Goal: Task Accomplishment & Management: Use online tool/utility

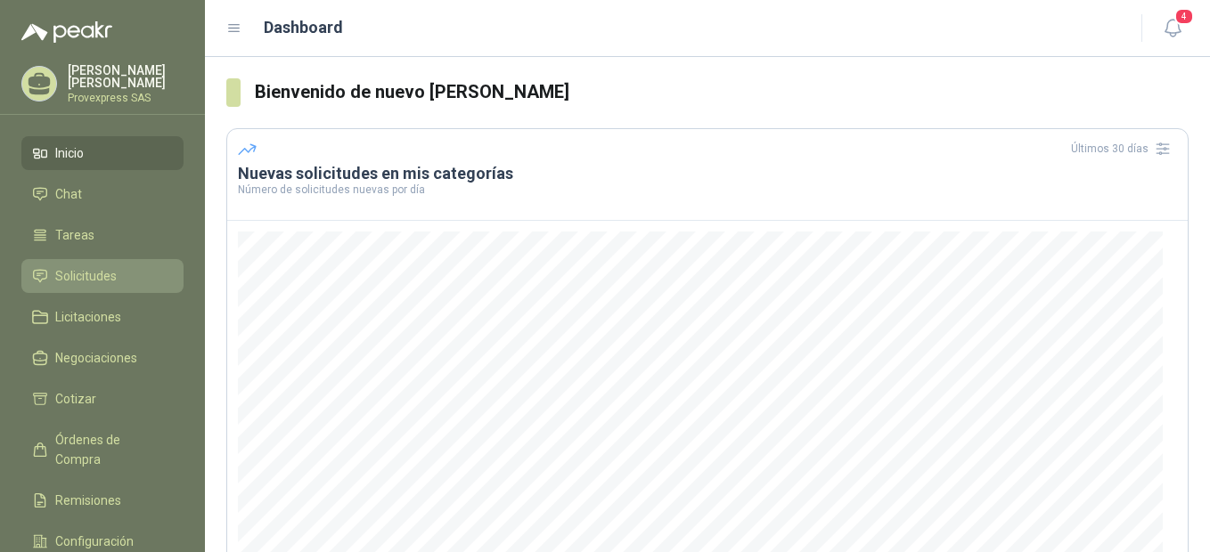
click at [82, 272] on span "Solicitudes" at bounding box center [85, 276] width 61 height 20
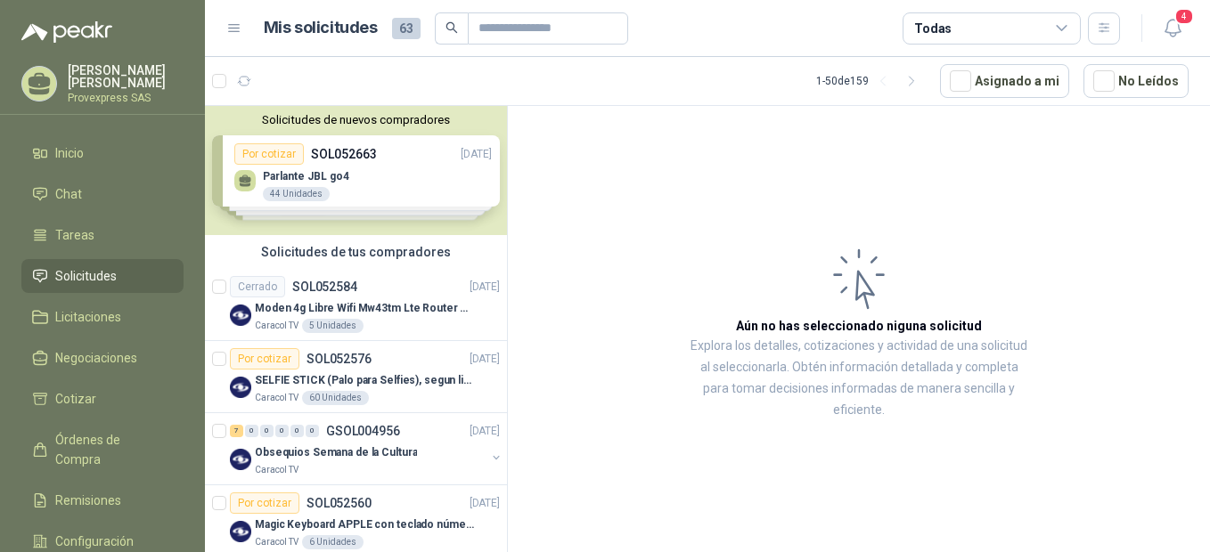
scroll to position [397, 0]
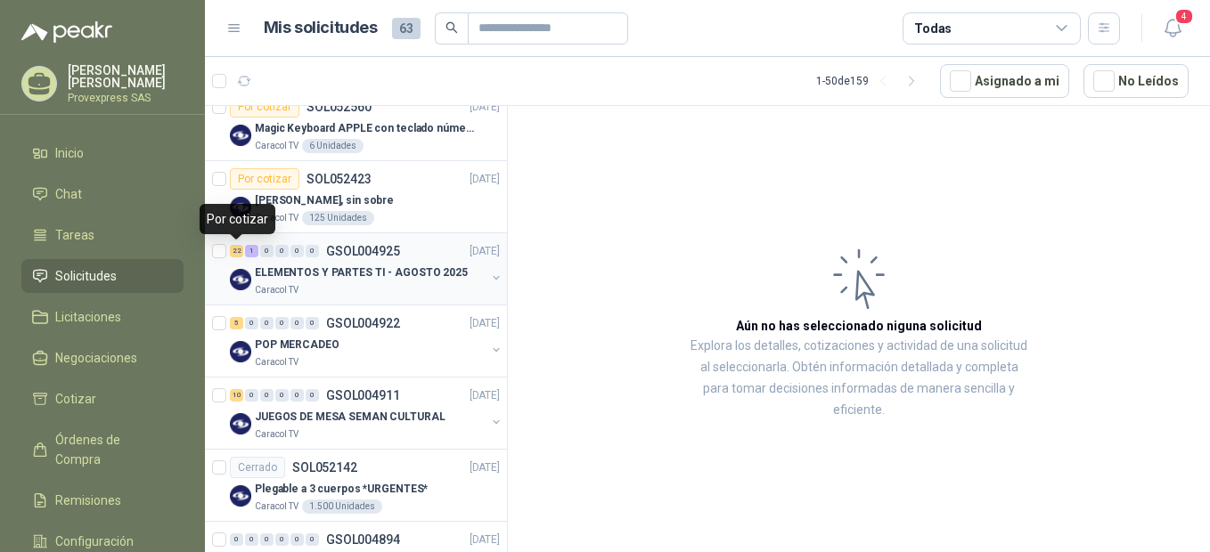
click at [237, 254] on div "22" at bounding box center [236, 251] width 13 height 12
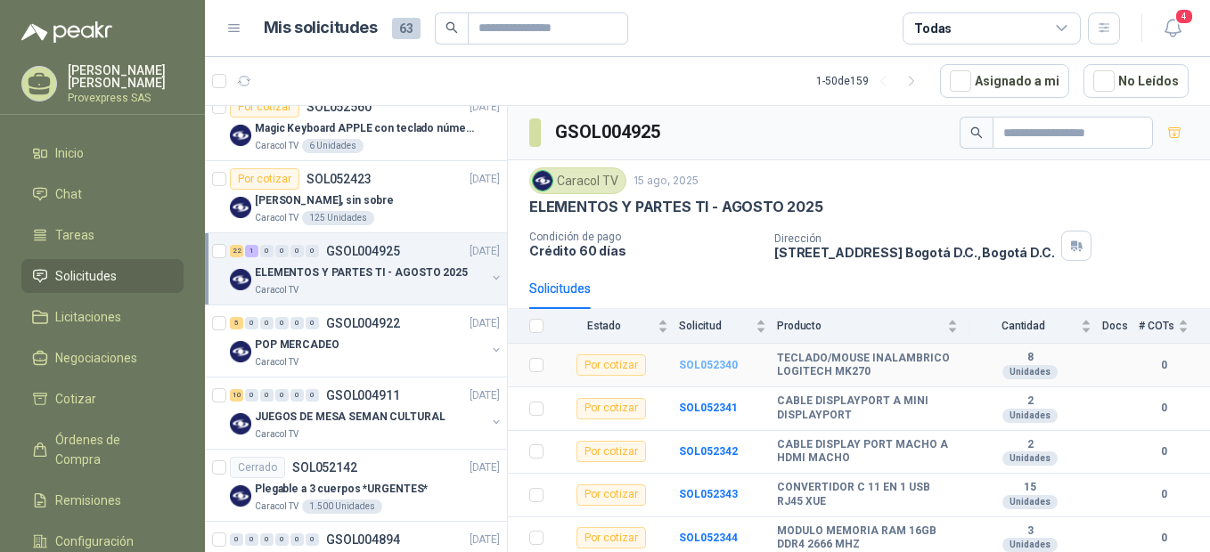
click at [709, 370] on b "SOL052340" at bounding box center [708, 365] width 59 height 12
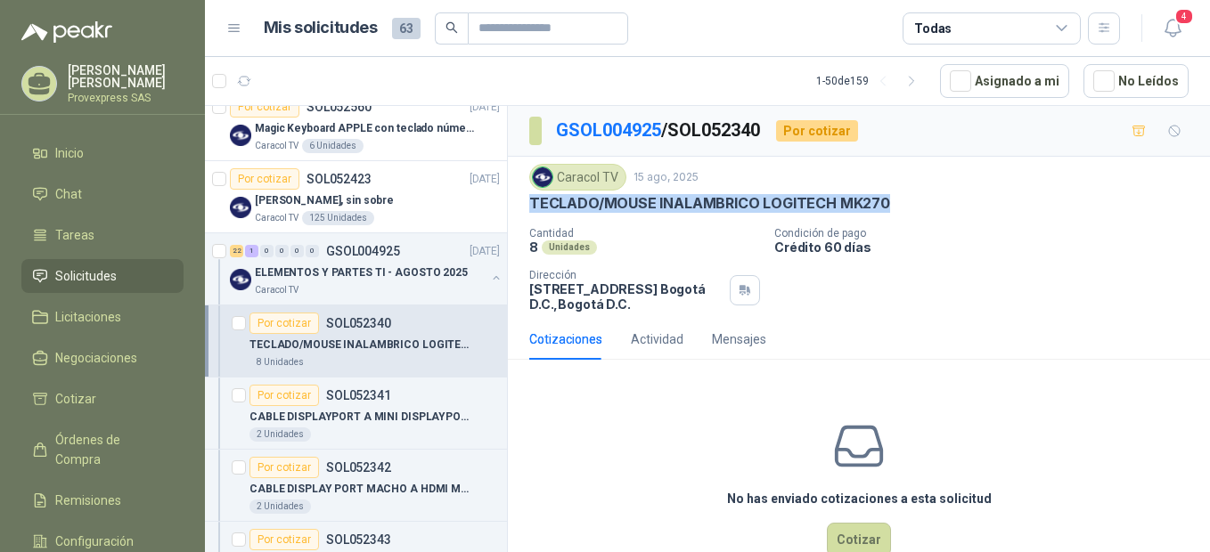
drag, startPoint x: 893, startPoint y: 200, endPoint x: 511, endPoint y: 210, distance: 381.5
click at [511, 210] on div "Caracol TV [DATE] TECLADO/MOUSE INALAMBRICO LOGITECH MK270 Cantidad 8 Unidades…" at bounding box center [859, 238] width 702 height 162
drag, startPoint x: 511, startPoint y: 210, endPoint x: 582, endPoint y: 199, distance: 71.3
copy p "TECLADO/MOUSE INALAMBRICO LOGITECH MK270"
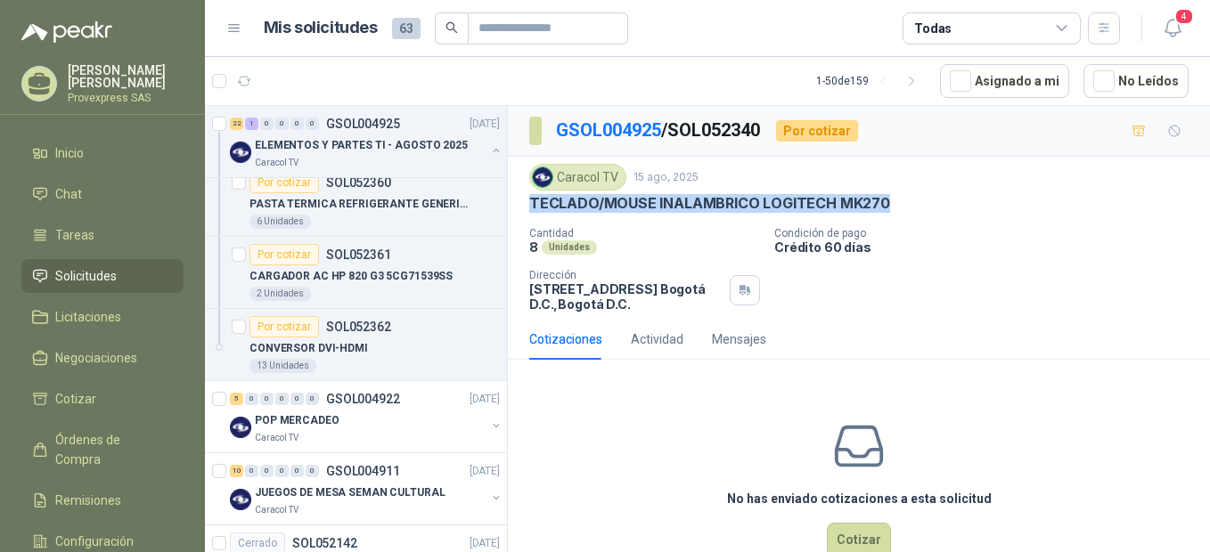
scroll to position [1584, 0]
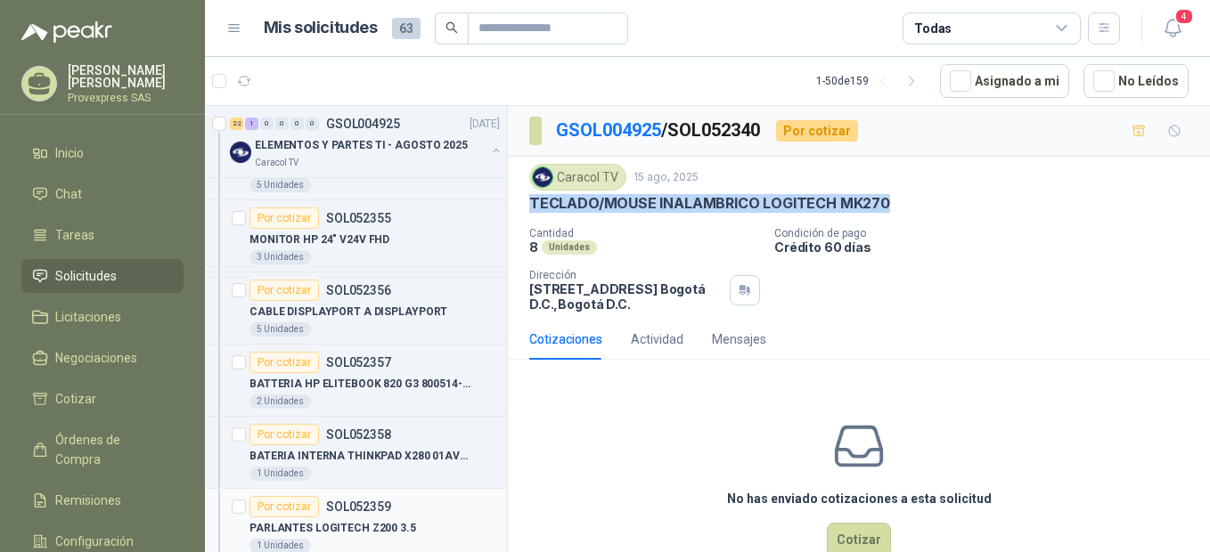
click at [283, 510] on div "Por cotizar" at bounding box center [285, 506] width 70 height 21
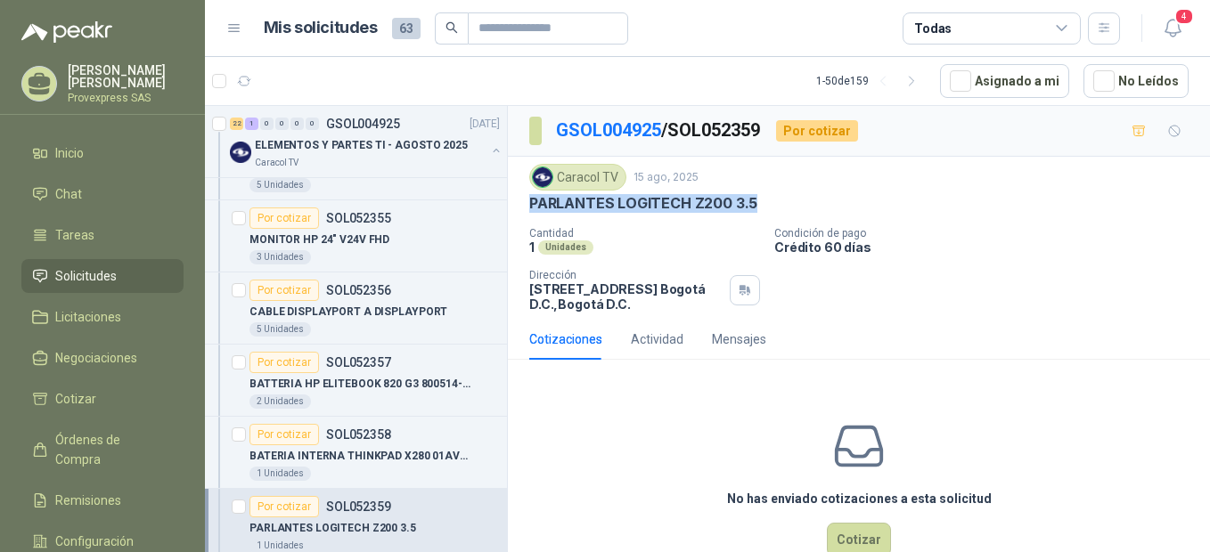
drag, startPoint x: 771, startPoint y: 196, endPoint x: 528, endPoint y: 215, distance: 243.1
click at [528, 215] on div "Caracol TV [DATE] PARLANTES LOGITECH Z200 3.5 Cantidad 1 Unidades Condición de…" at bounding box center [859, 238] width 702 height 162
drag, startPoint x: 528, startPoint y: 215, endPoint x: 589, endPoint y: 199, distance: 62.7
copy p "PARLANTES LOGITECH Z200 3.5"
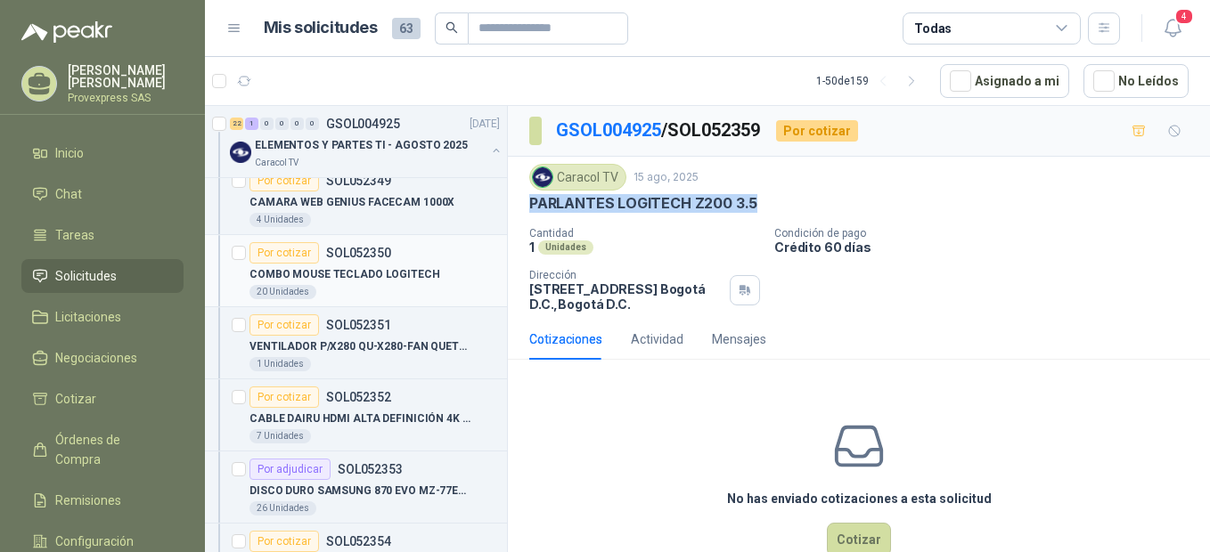
click at [277, 251] on div "Por cotizar" at bounding box center [285, 252] width 70 height 21
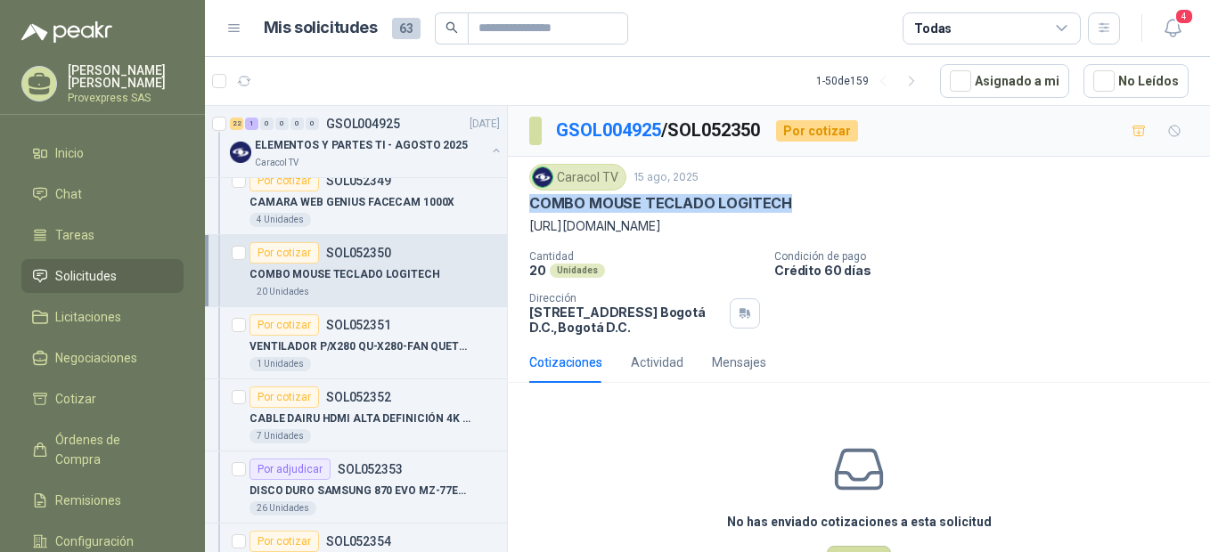
drag, startPoint x: 800, startPoint y: 194, endPoint x: 524, endPoint y: 209, distance: 276.6
click at [524, 209] on div "Caracol TV [DATE] COMBO MOUSE TECLADO LOGITECH [URL][DOMAIN_NAME] Cantidad 20 …" at bounding box center [859, 249] width 702 height 185
copy p "COMBO MOUSE TECLADO LOGITECH"
click at [599, 224] on p "[URL][DOMAIN_NAME]" at bounding box center [858, 227] width 659 height 20
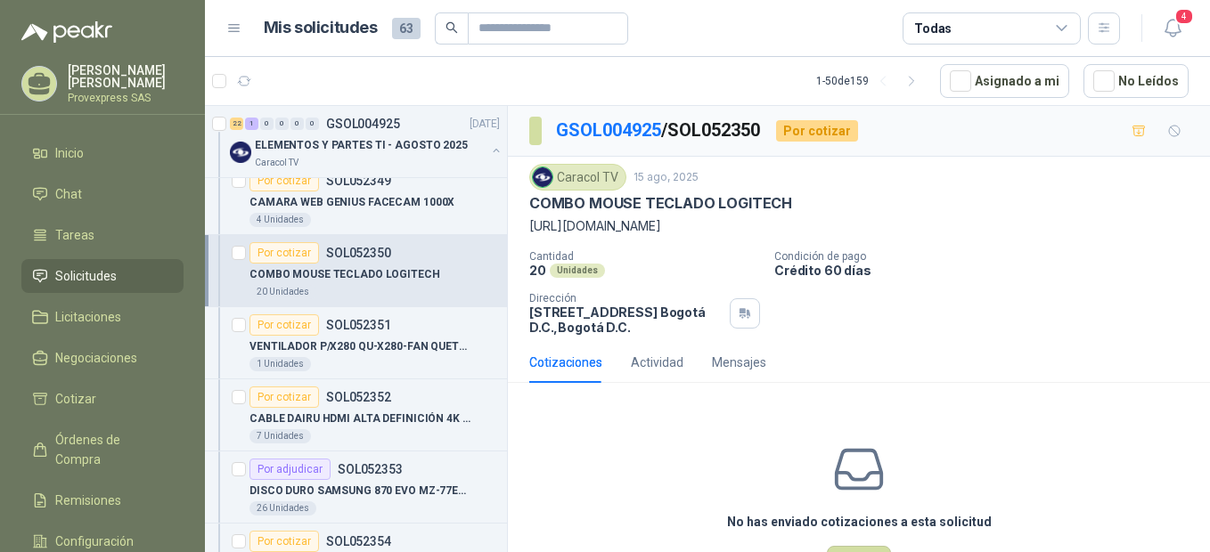
drag, startPoint x: 599, startPoint y: 224, endPoint x: 541, endPoint y: 226, distance: 58.0
click at [541, 226] on p "[URL][DOMAIN_NAME]" at bounding box center [858, 227] width 659 height 20
drag, startPoint x: 541, startPoint y: 226, endPoint x: 632, endPoint y: 224, distance: 90.9
click at [632, 224] on p "[URL][DOMAIN_NAME]" at bounding box center [858, 227] width 659 height 20
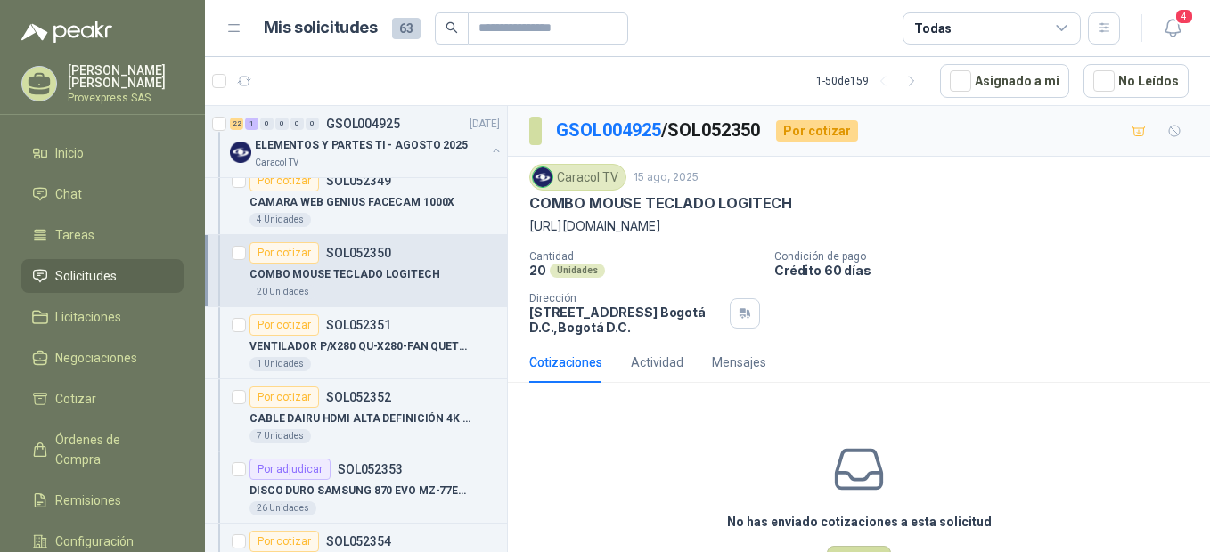
click at [632, 224] on p "[URL][DOMAIN_NAME]" at bounding box center [858, 227] width 659 height 20
drag, startPoint x: 632, startPoint y: 224, endPoint x: 672, endPoint y: 225, distance: 40.1
click at [672, 225] on p "[URL][DOMAIN_NAME]" at bounding box center [858, 227] width 659 height 20
drag, startPoint x: 672, startPoint y: 225, endPoint x: 654, endPoint y: 241, distance: 24.6
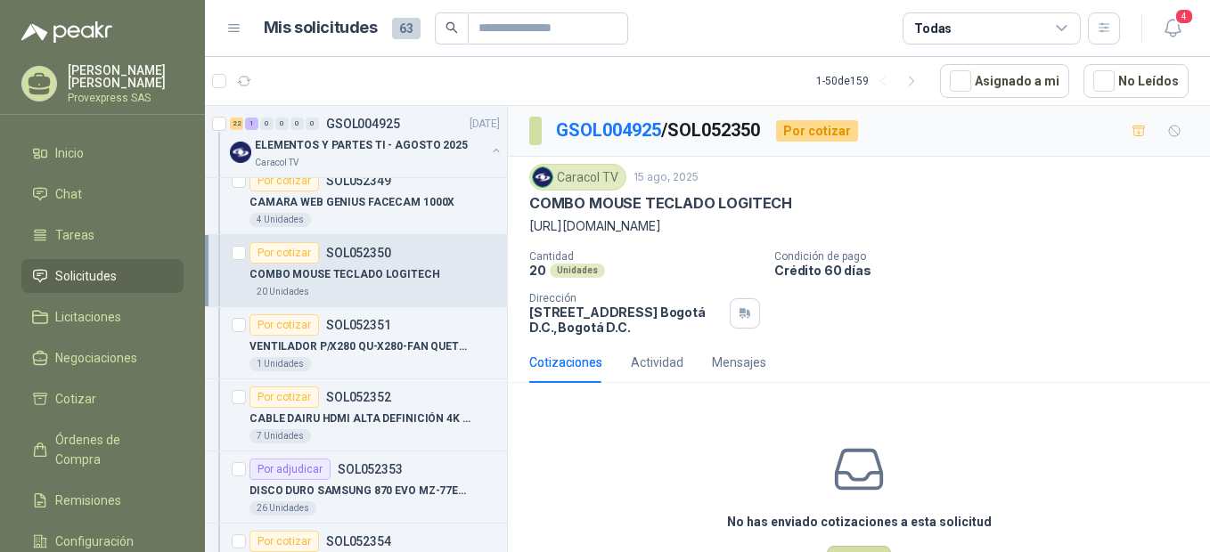
click at [654, 241] on div "Caracol TV [DATE] COMBO MOUSE TECLADO LOGITECH [URL][DOMAIN_NAME] Cantidad 20 …" at bounding box center [858, 249] width 659 height 171
drag, startPoint x: 690, startPoint y: 222, endPoint x: 522, endPoint y: 225, distance: 167.5
click at [522, 225] on div "Caracol TV [DATE] COMBO MOUSE TECLADO LOGITECH [URL][DOMAIN_NAME] Cantidad 20 …" at bounding box center [859, 249] width 702 height 185
drag, startPoint x: 522, startPoint y: 225, endPoint x: 578, endPoint y: 226, distance: 56.2
copy p "[URL][DOMAIN_NAME]"
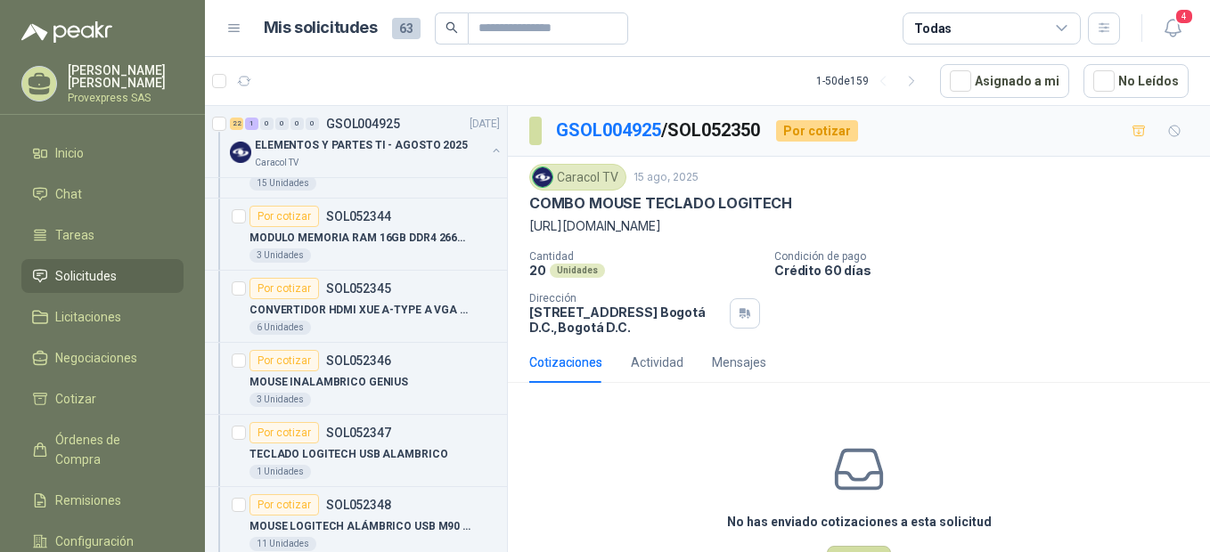
scroll to position [397, 0]
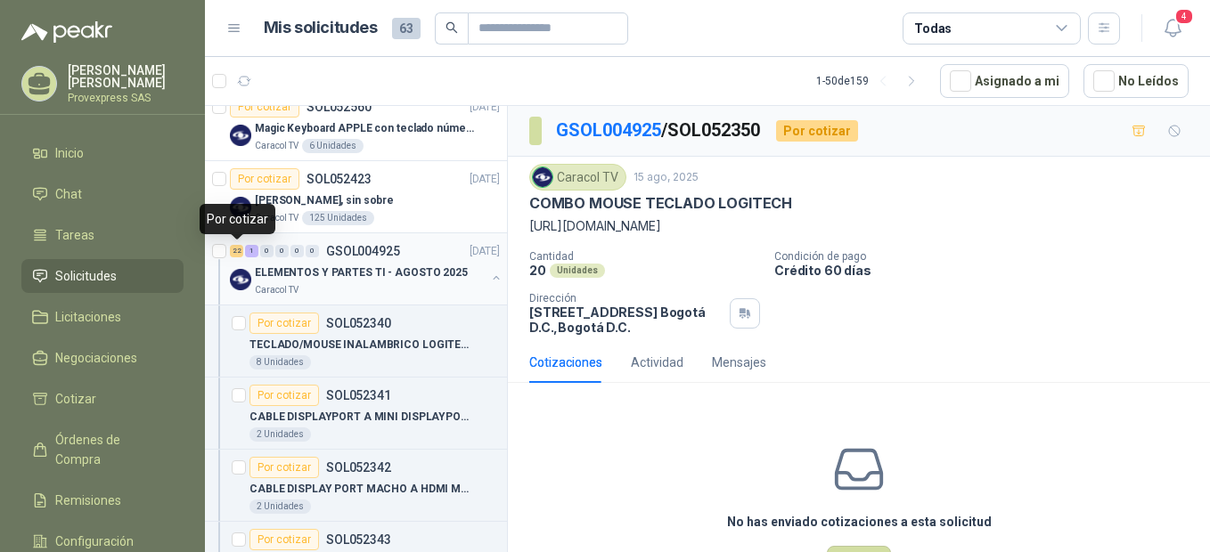
click at [235, 252] on div "22" at bounding box center [236, 251] width 13 height 12
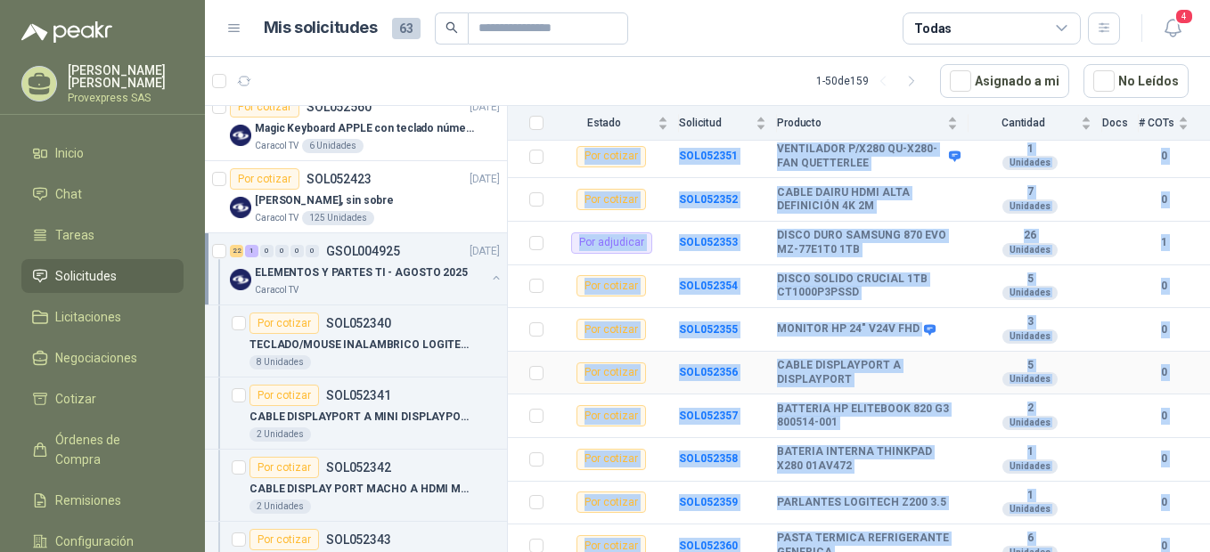
scroll to position [781, 0]
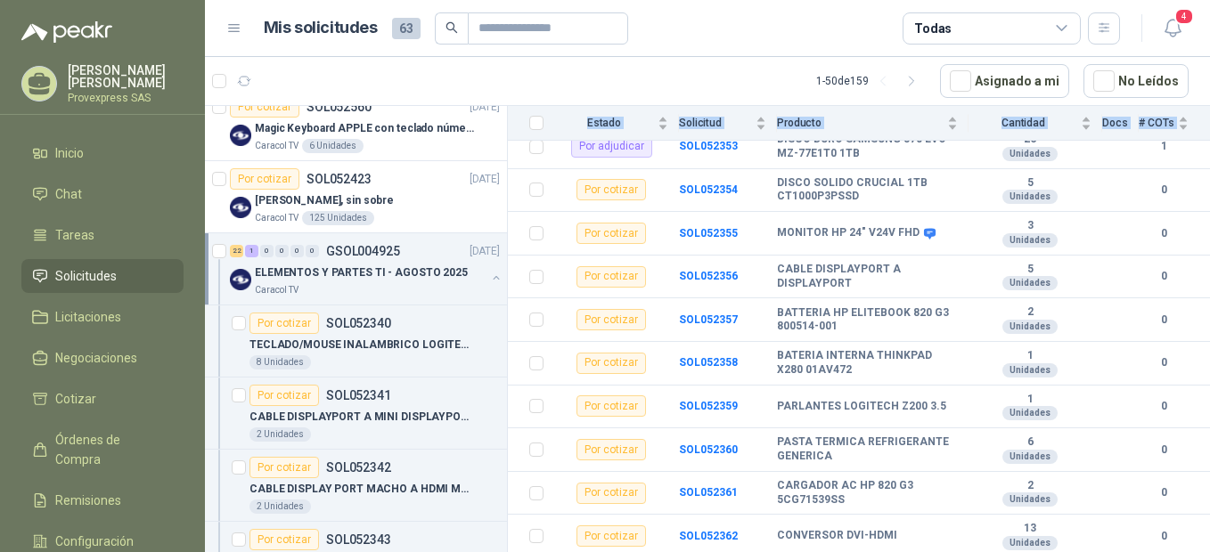
drag, startPoint x: 669, startPoint y: 358, endPoint x: 1067, endPoint y: 566, distance: 448.4
click at [1067, 552] on html "[PERSON_NAME] SAS Inicio Chat Tareas Solicitudes Licitaciones Negociaciones Cot…" at bounding box center [605, 276] width 1210 height 552
copy table "Estado Solicitud Producto Cantidad Docs # COTs Por cotizar"
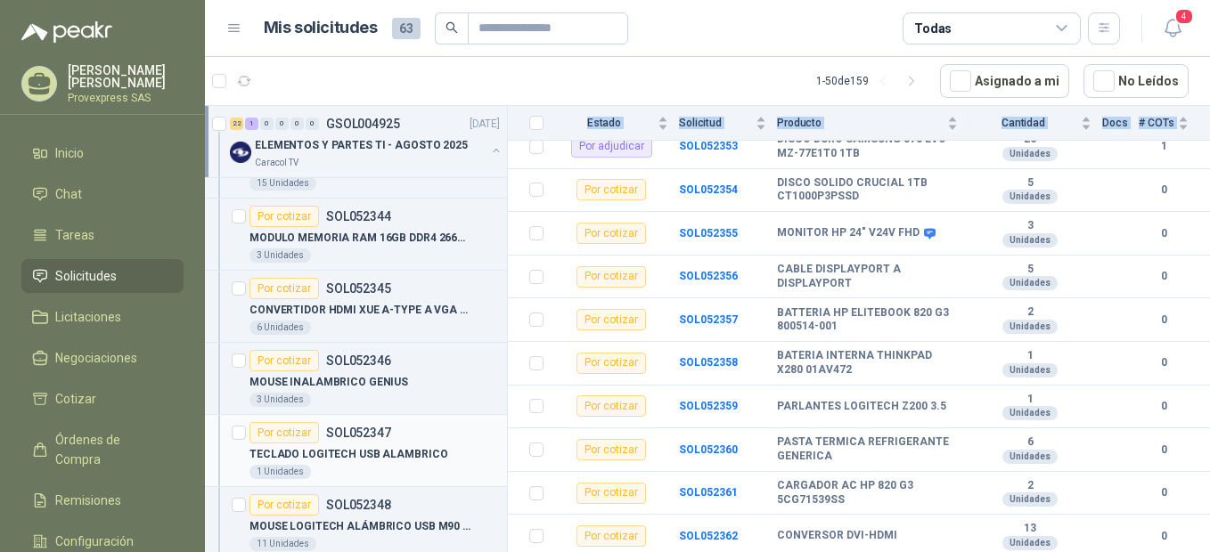
click at [288, 433] on div "Por cotizar" at bounding box center [285, 432] width 70 height 21
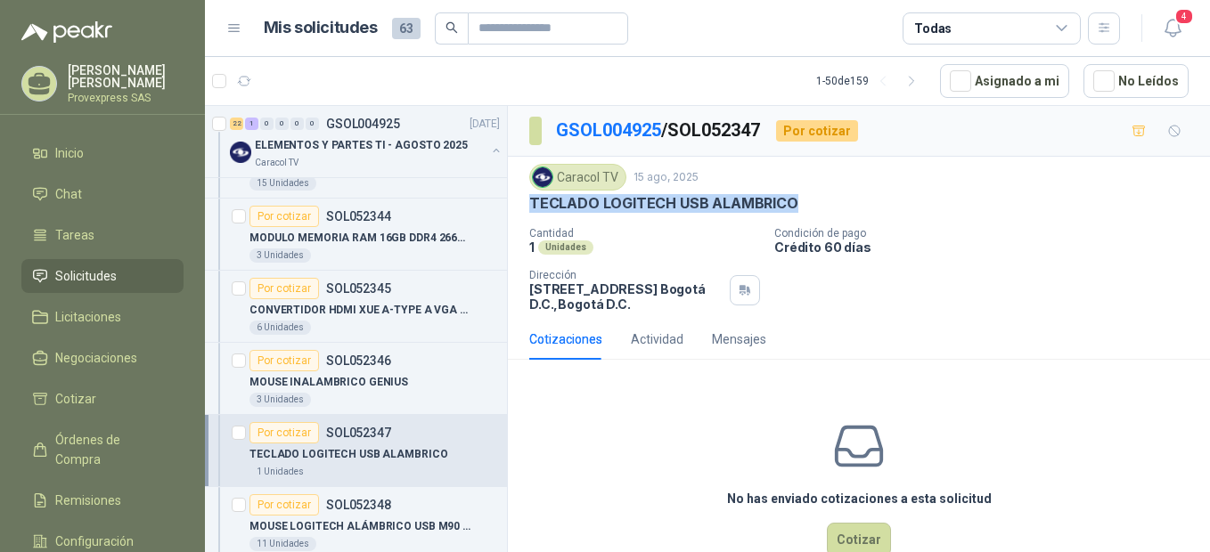
drag, startPoint x: 817, startPoint y: 195, endPoint x: 510, endPoint y: 207, distance: 307.6
click at [510, 207] on div "Caracol TV [DATE] TECLADO LOGITECH USB ALAMBRICO Cantidad 1 Unidades Condición…" at bounding box center [859, 238] width 702 height 162
drag, startPoint x: 510, startPoint y: 207, endPoint x: 658, endPoint y: 199, distance: 148.1
copy p "TECLADO LOGITECH USB ALAMBRICO"
click at [282, 506] on div "Por cotizar" at bounding box center [285, 505] width 70 height 21
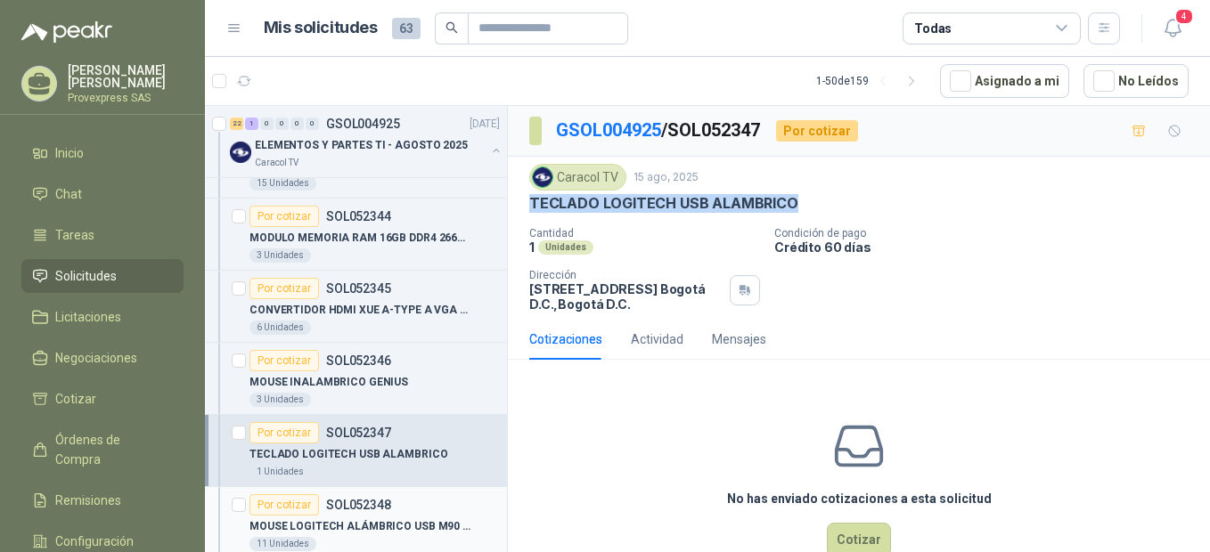
click at [282, 506] on div "Por cotizar" at bounding box center [285, 505] width 70 height 21
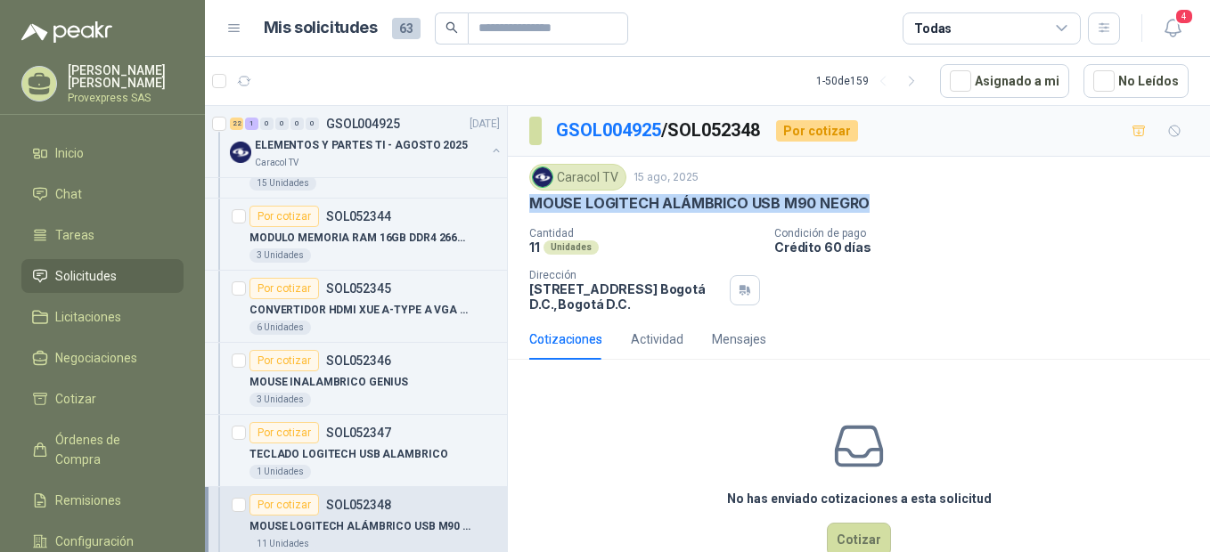
drag, startPoint x: 908, startPoint y: 209, endPoint x: 527, endPoint y: 207, distance: 381.4
click at [527, 207] on div "Caracol TV [DATE] MOUSE LOGITECH ALÁMBRICO USB M90 NEGRO Cantidad 11 Unidades …" at bounding box center [859, 238] width 702 height 162
copy p "MOUSE LOGITECH ALÁMBRICO USB M90 NEGRO"
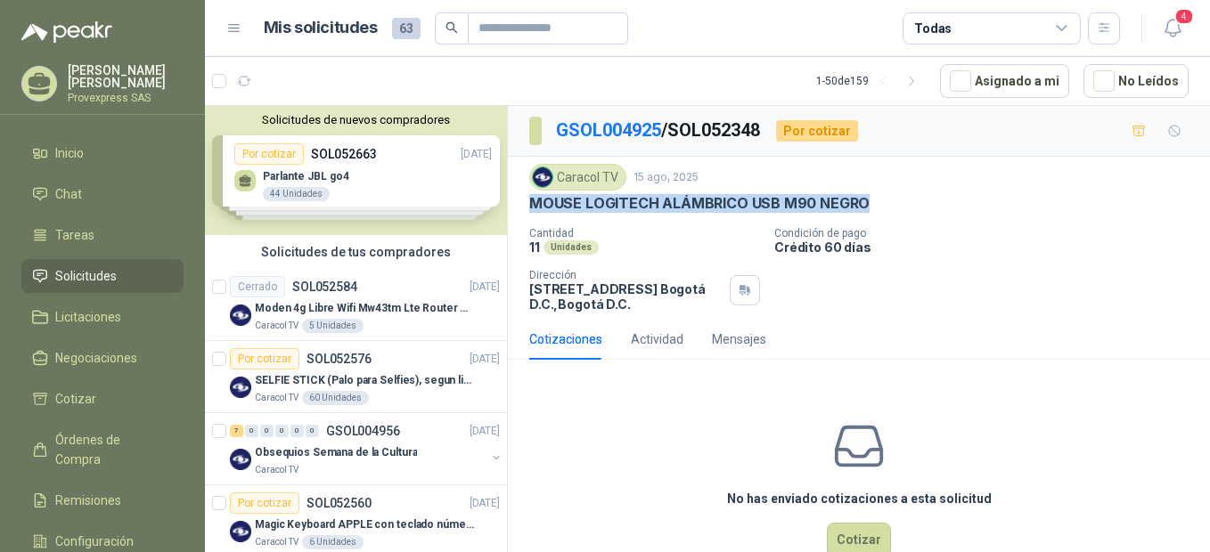
scroll to position [397, 0]
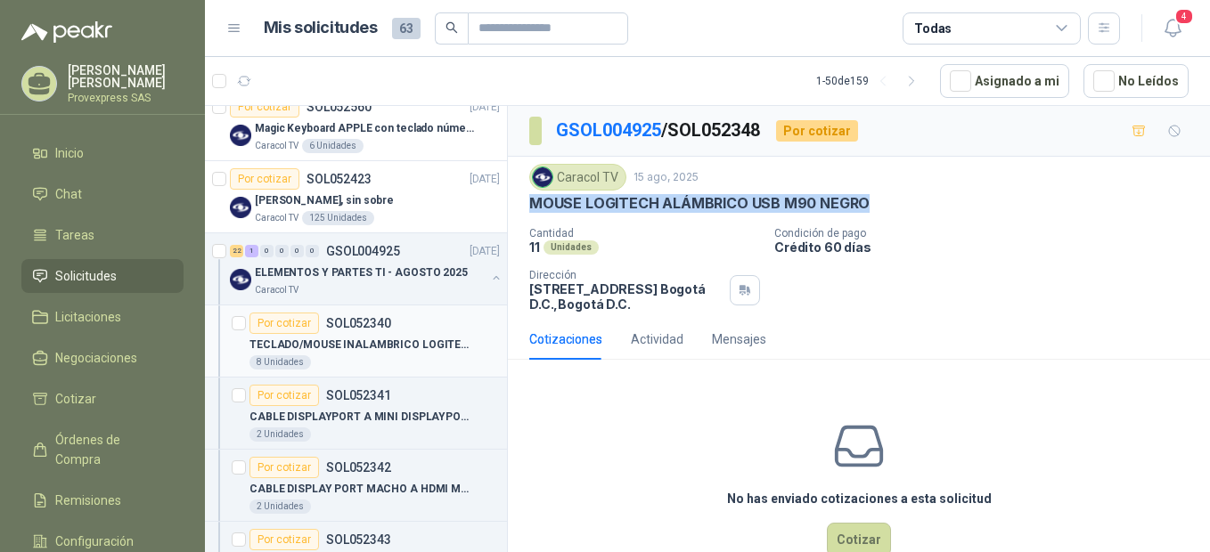
click at [284, 325] on div "Por cotizar" at bounding box center [285, 323] width 70 height 21
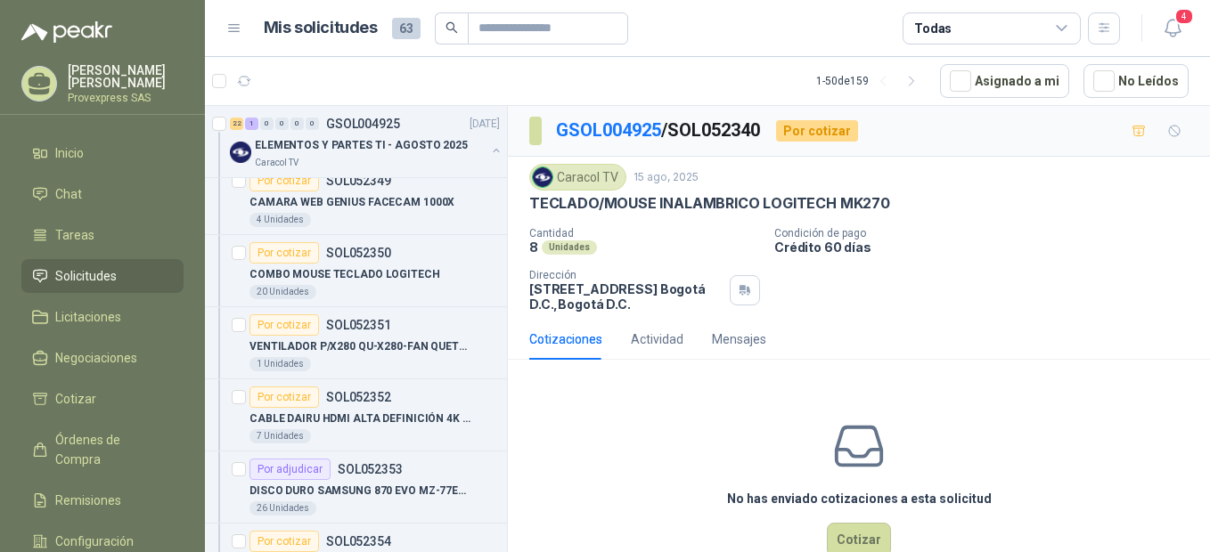
scroll to position [1584, 0]
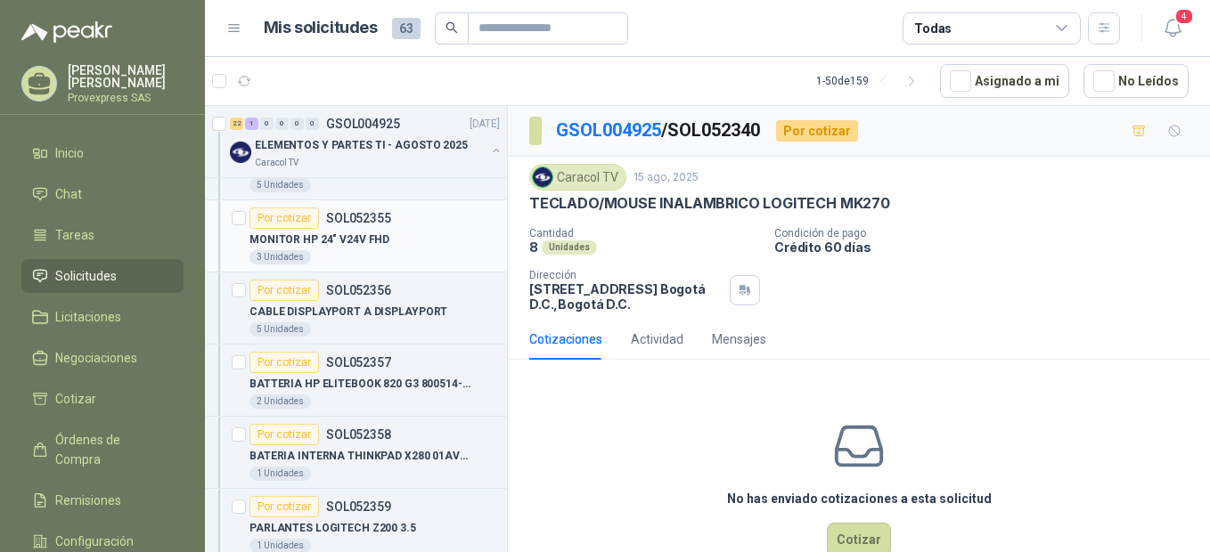
click at [275, 217] on div "Por cotizar" at bounding box center [285, 218] width 70 height 21
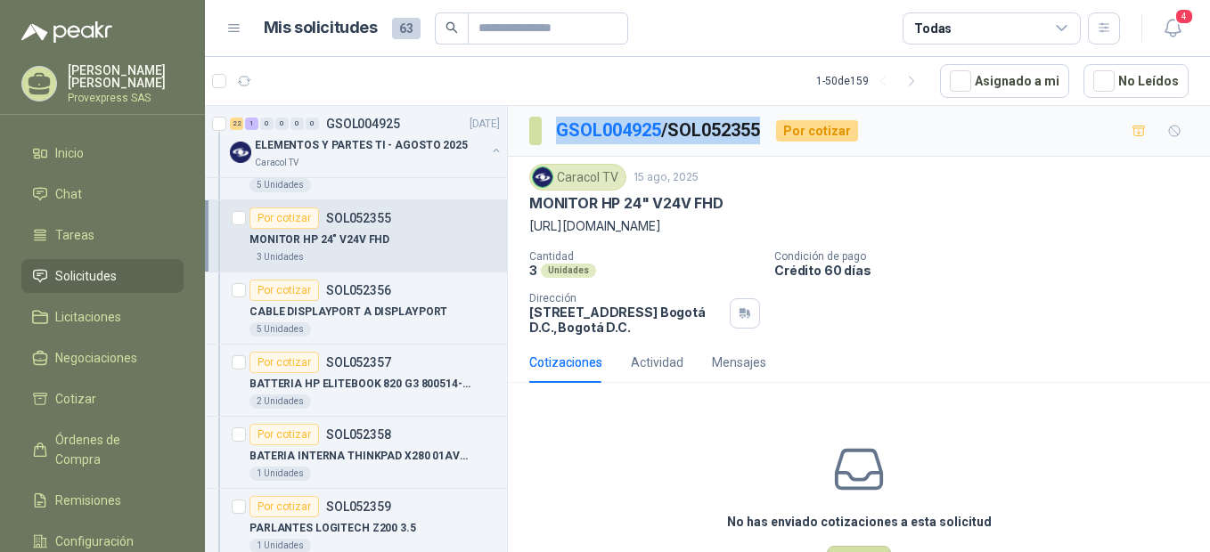
drag, startPoint x: 776, startPoint y: 127, endPoint x: 552, endPoint y: 137, distance: 223.9
click at [552, 137] on div "GSOL004925 / SOL052355 Por cotizar" at bounding box center [693, 131] width 329 height 29
copy p "GSOL004925 / SOL052355"
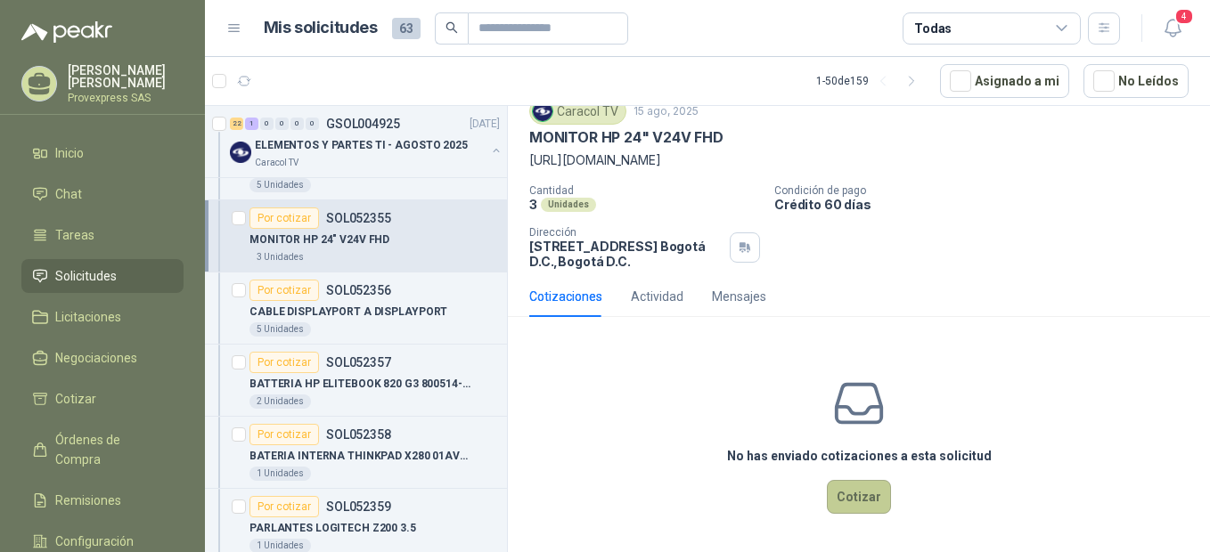
click at [855, 500] on button "Cotizar" at bounding box center [859, 497] width 64 height 34
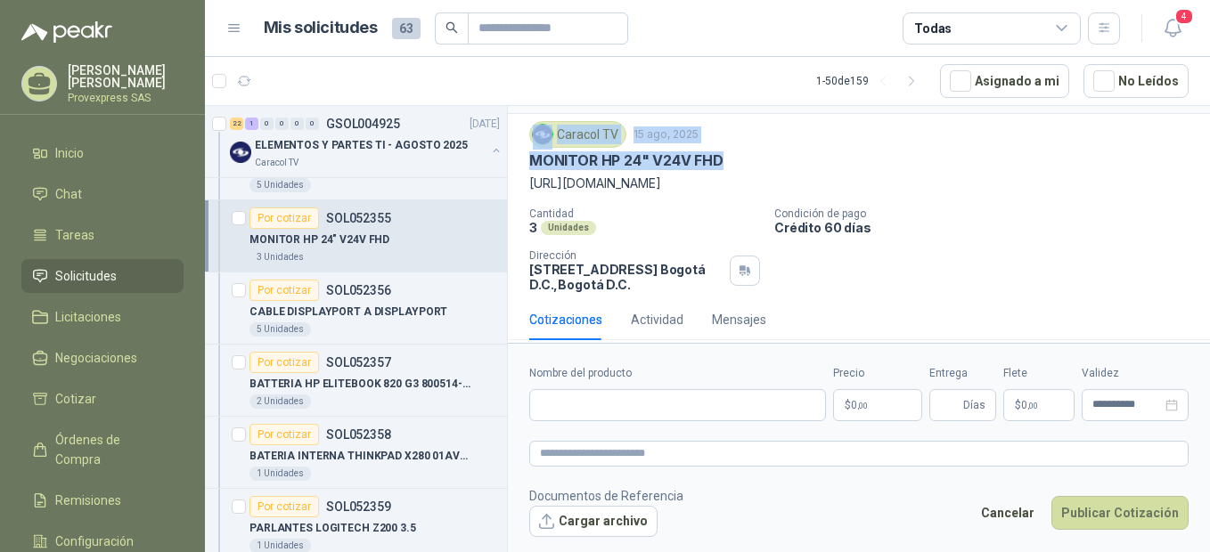
scroll to position [0, 0]
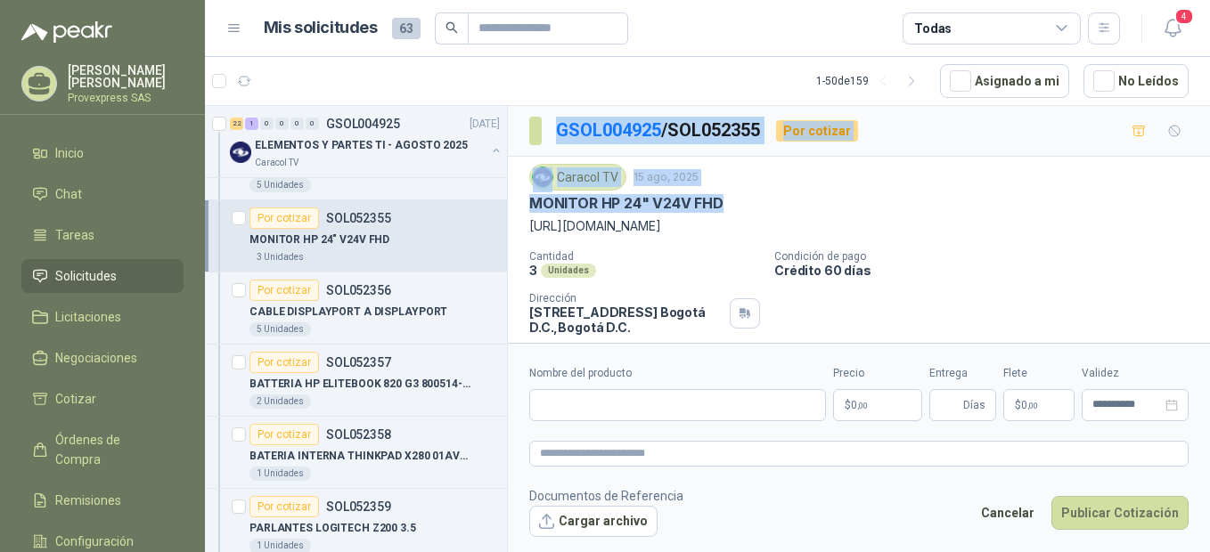
drag, startPoint x: 743, startPoint y: 127, endPoint x: 541, endPoint y: 118, distance: 202.5
click at [541, 118] on div "GSOL004925 / SOL052355 Por cotizar Caracol TV [DATE] MONITOR HP 24" V24V FHD […" at bounding box center [859, 251] width 702 height 291
drag, startPoint x: 541, startPoint y: 118, endPoint x: 788, endPoint y: 190, distance: 257.2
click at [788, 190] on div "Caracol TV [DATE] MONITOR HP 24" V24V FHD [URL][DOMAIN_NAME]" at bounding box center [858, 200] width 659 height 72
click at [736, 200] on div "MONITOR HP 24" V24V FHD" at bounding box center [858, 203] width 659 height 19
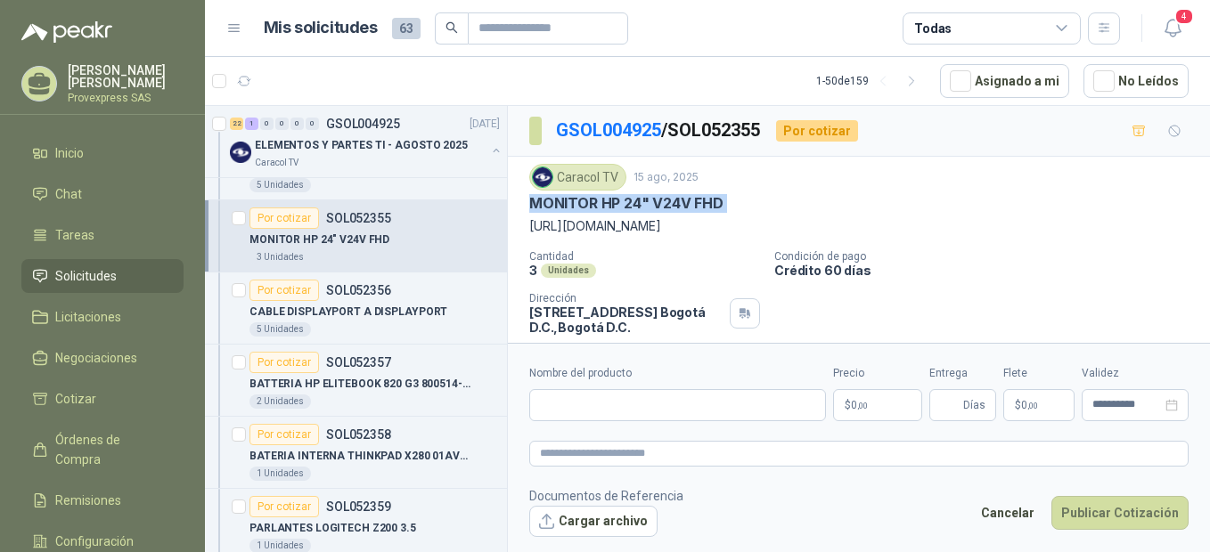
drag, startPoint x: 736, startPoint y: 200, endPoint x: 536, endPoint y: 203, distance: 199.6
click at [536, 203] on div "MONITOR HP 24" V24V FHD" at bounding box center [858, 203] width 659 height 19
click at [591, 403] on input "Nombre del producto" at bounding box center [677, 405] width 297 height 32
paste input "**********"
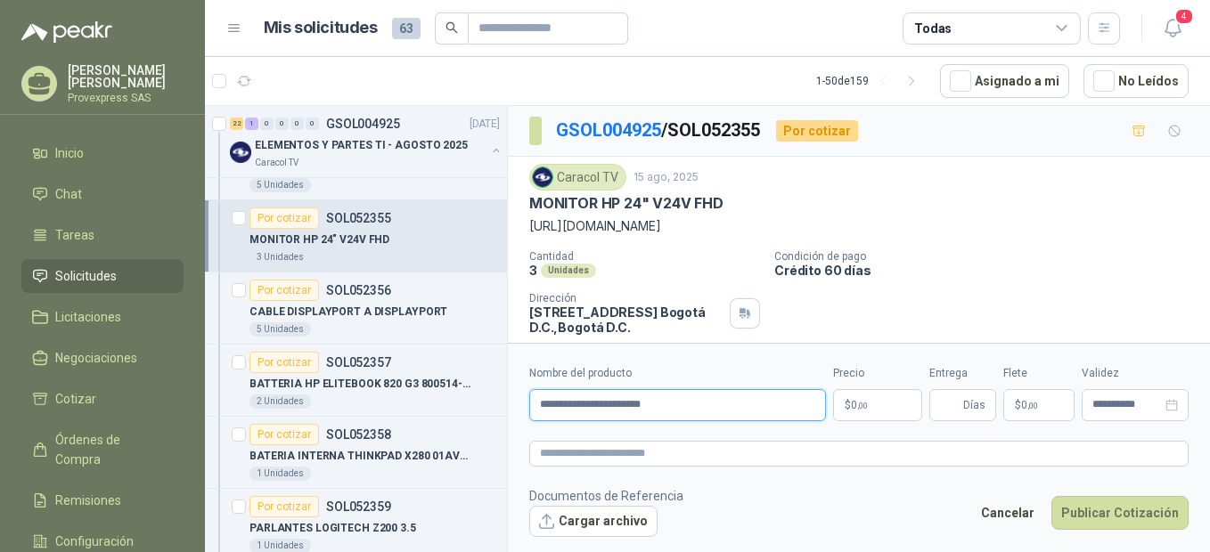
type input "**********"
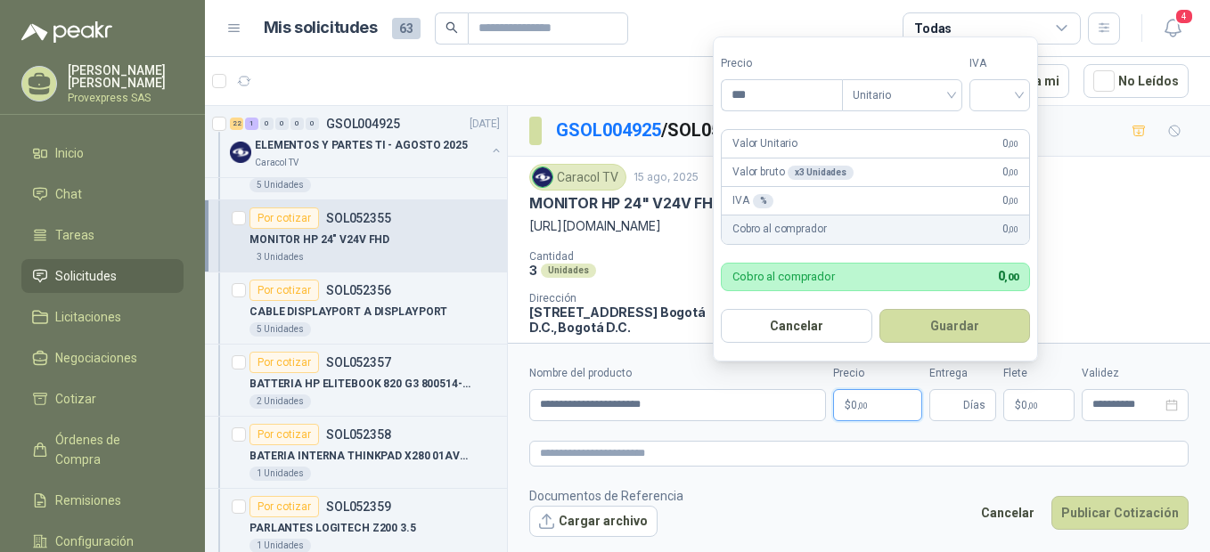
click at [855, 410] on span "0 ,00" at bounding box center [859, 405] width 17 height 11
click at [760, 93] on input "***" at bounding box center [782, 95] width 120 height 30
type input "*********"
click at [1019, 91] on input "search" at bounding box center [999, 93] width 39 height 27
click at [1010, 127] on div "19%" at bounding box center [1003, 132] width 33 height 20
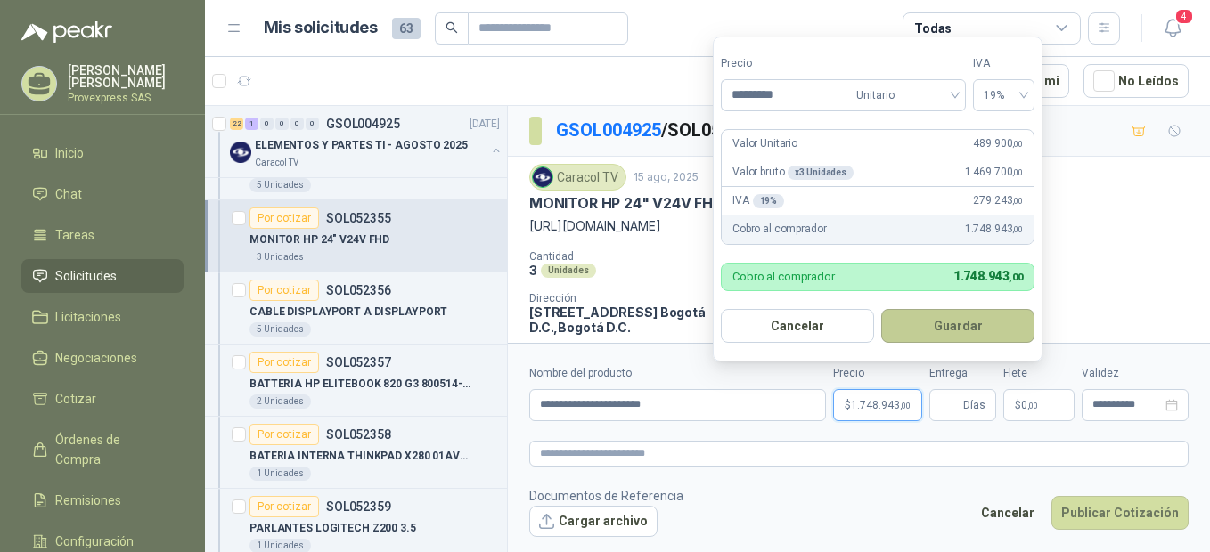
click at [966, 323] on button "Guardar" at bounding box center [957, 326] width 153 height 34
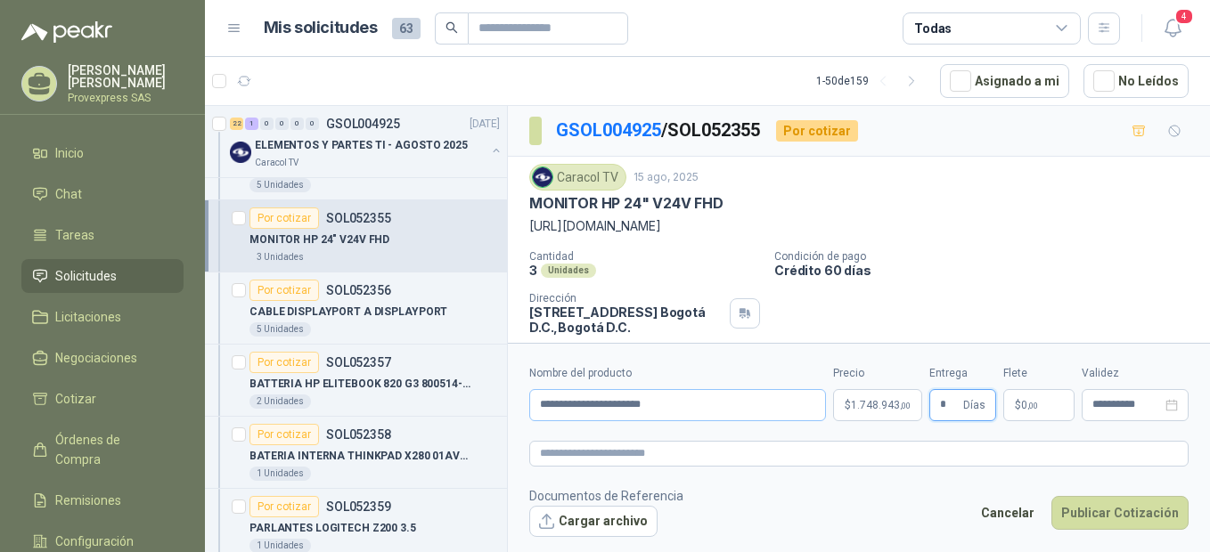
type input "*"
drag, startPoint x: 676, startPoint y: 405, endPoint x: 515, endPoint y: 400, distance: 161.3
click at [515, 400] on form "**********" at bounding box center [859, 451] width 702 height 216
click at [552, 454] on textarea at bounding box center [858, 454] width 659 height 26
paste textarea "**********"
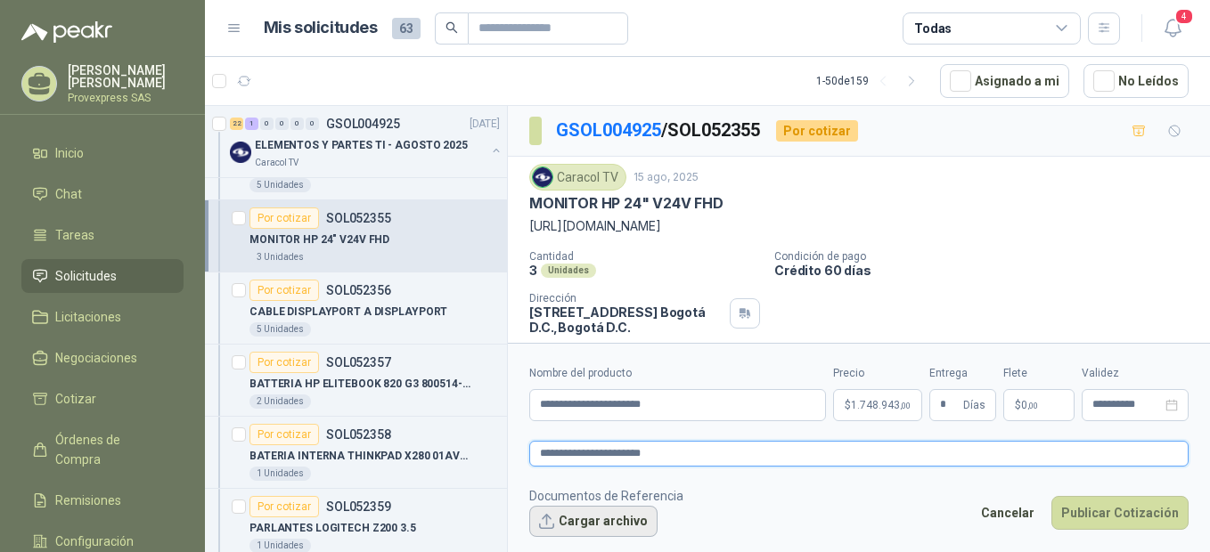
type textarea "**********"
click at [560, 520] on button "Cargar archivo" at bounding box center [593, 522] width 128 height 32
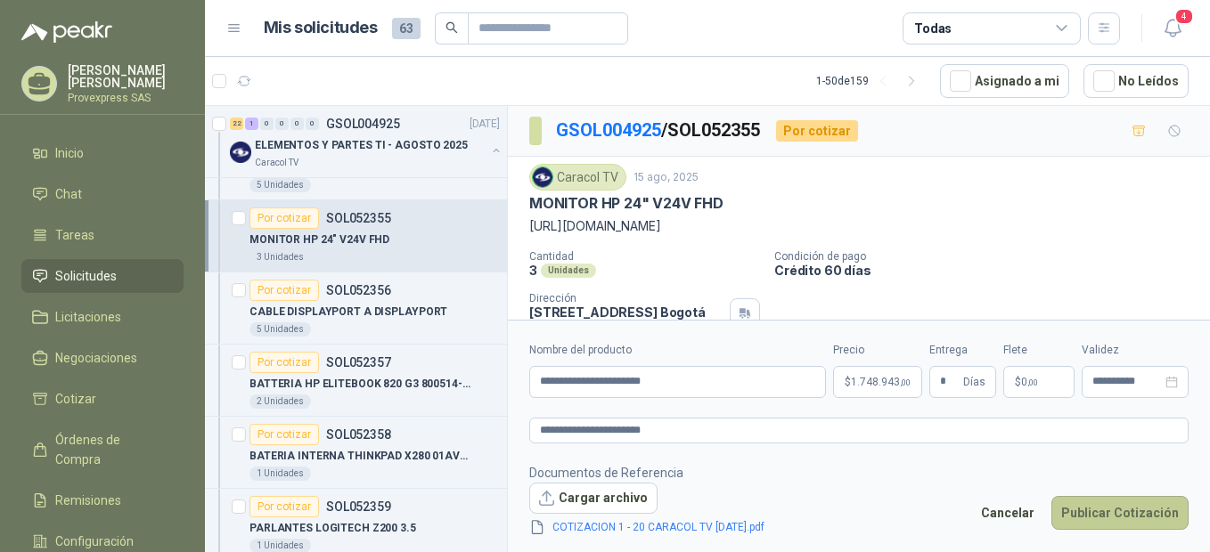
click at [1105, 511] on button "Publicar Cotización" at bounding box center [1119, 513] width 137 height 34
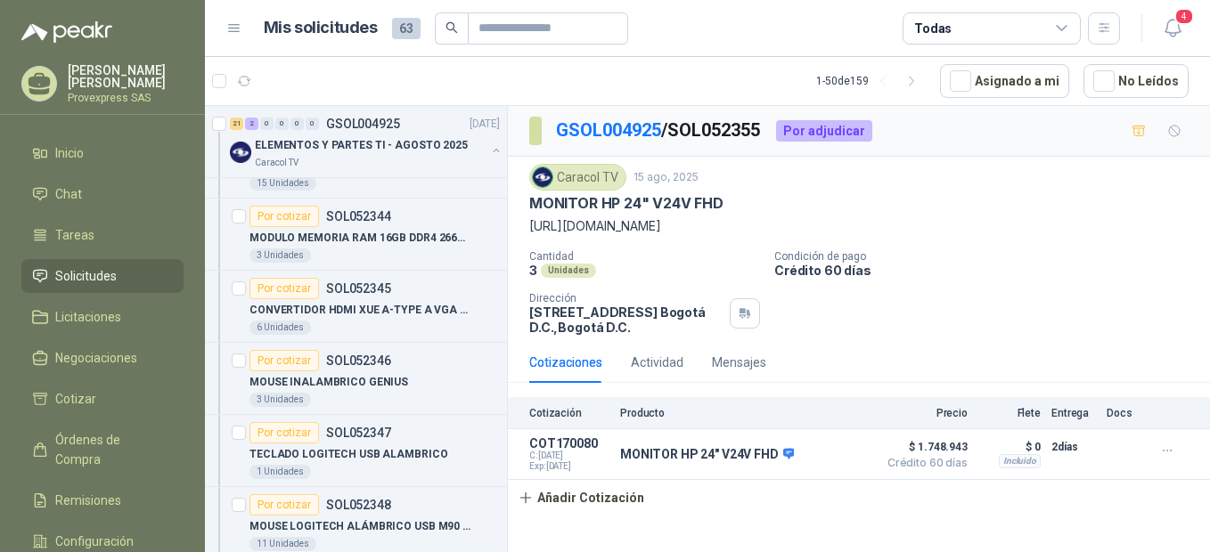
scroll to position [397, 0]
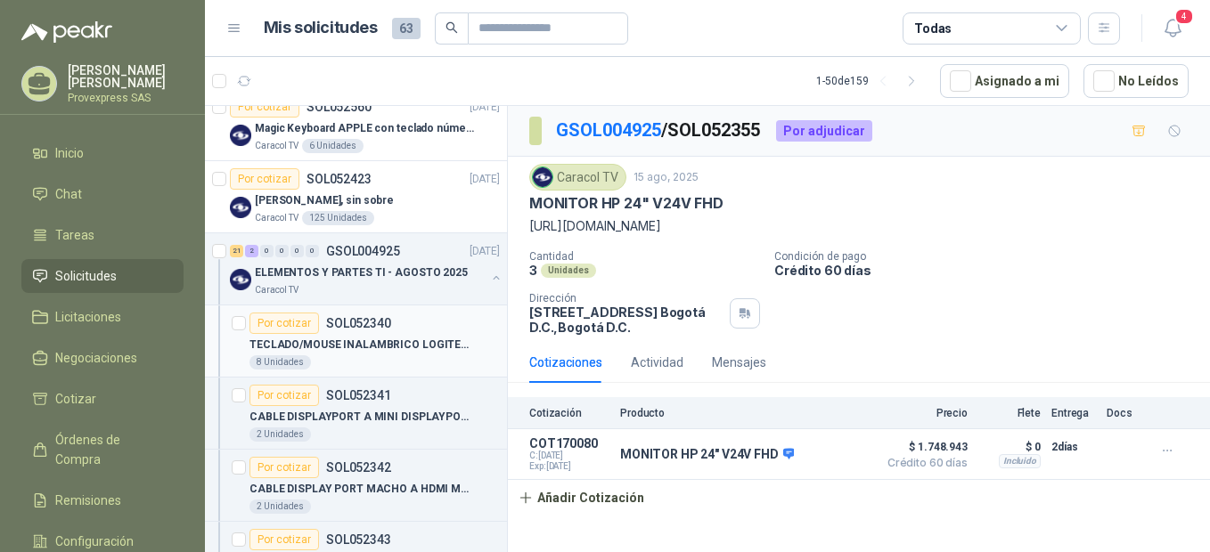
click at [274, 319] on div "Por cotizar" at bounding box center [285, 323] width 70 height 21
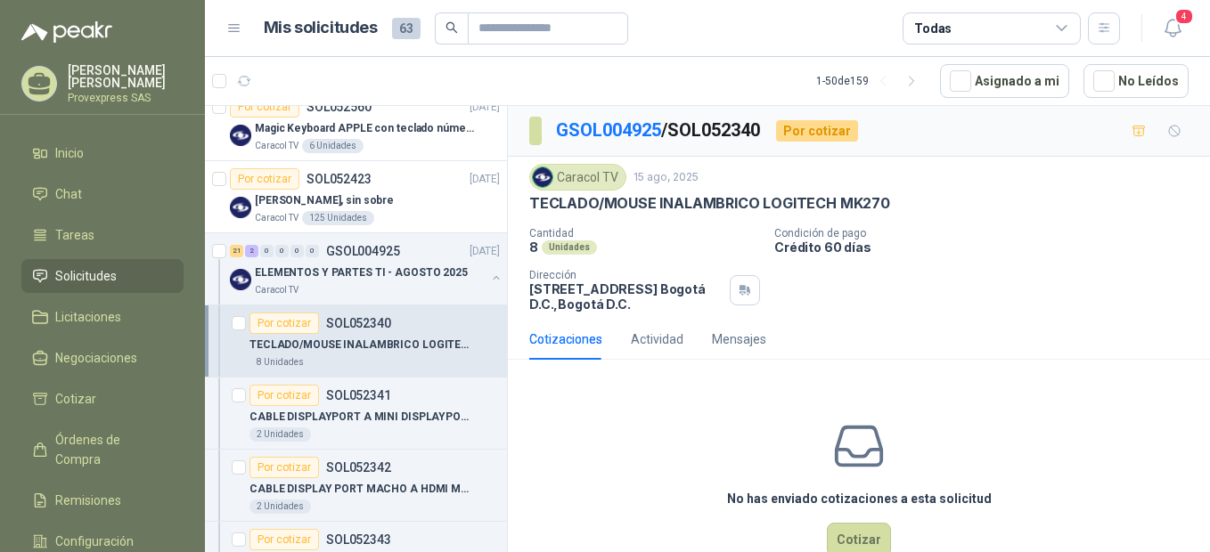
scroll to position [792, 0]
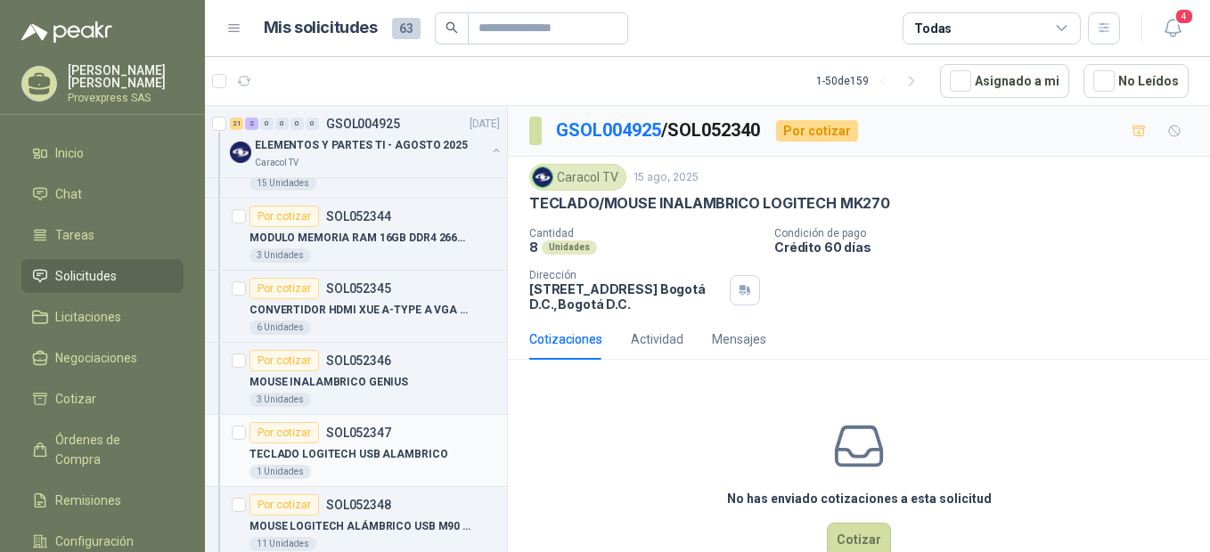
click at [274, 435] on div "Por cotizar" at bounding box center [285, 432] width 70 height 21
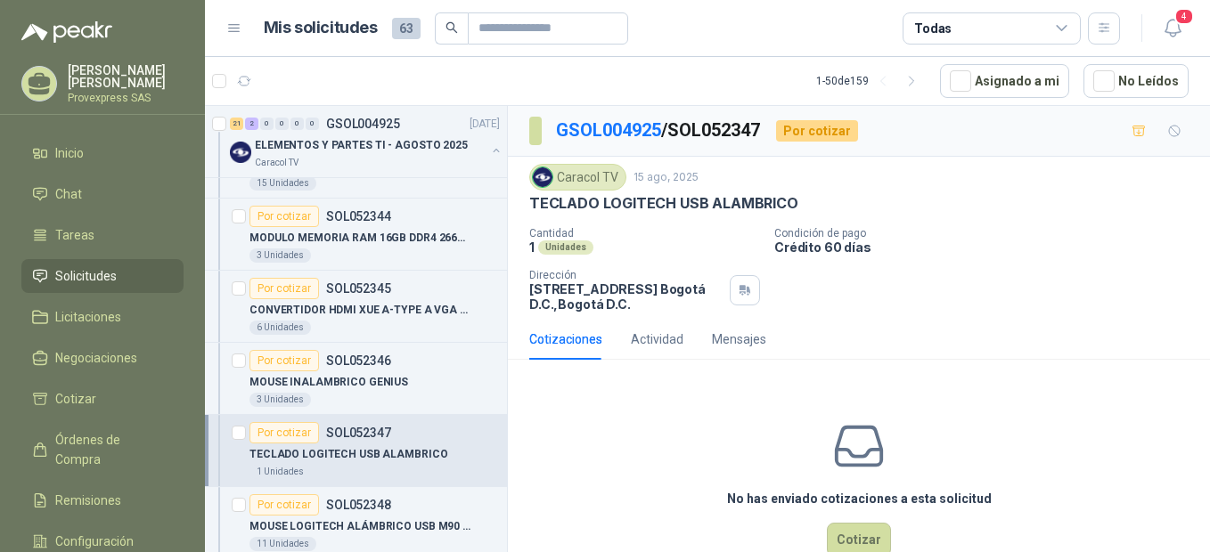
scroll to position [1189, 0]
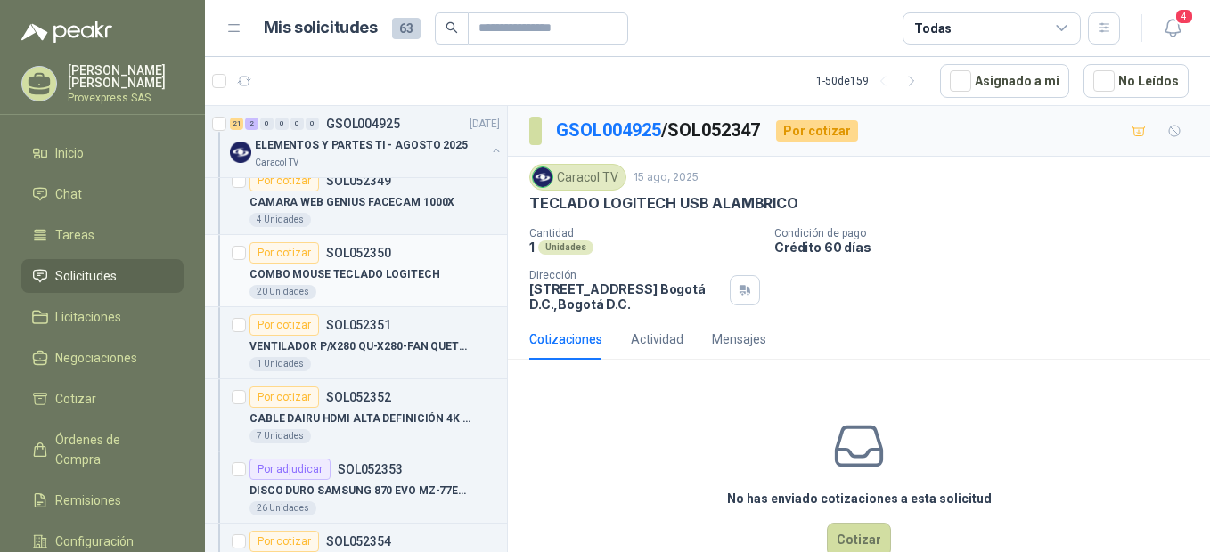
click at [284, 254] on div "Por cotizar" at bounding box center [285, 252] width 70 height 21
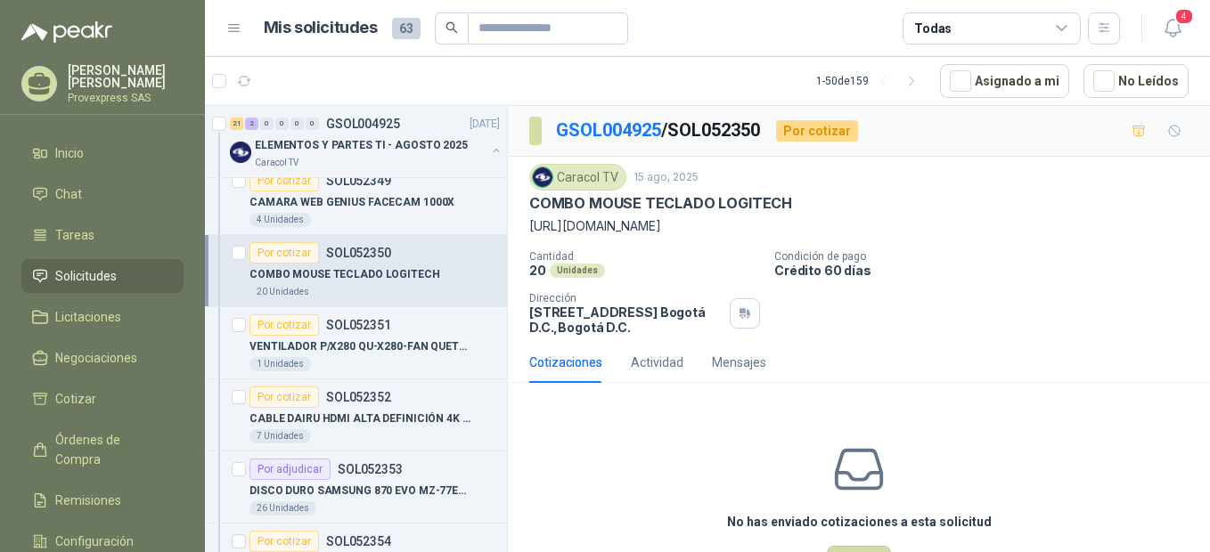
drag, startPoint x: 687, startPoint y: 227, endPoint x: 525, endPoint y: 224, distance: 162.2
click at [525, 224] on div "Caracol TV [DATE] COMBO MOUSE TECLADO LOGITECH [URL][DOMAIN_NAME] Cantidad 20 …" at bounding box center [859, 249] width 702 height 185
drag, startPoint x: 525, startPoint y: 224, endPoint x: 561, endPoint y: 223, distance: 36.5
copy p "[URL][DOMAIN_NAME]"
click at [835, 179] on div "Caracol TV [DATE]" at bounding box center [858, 177] width 659 height 27
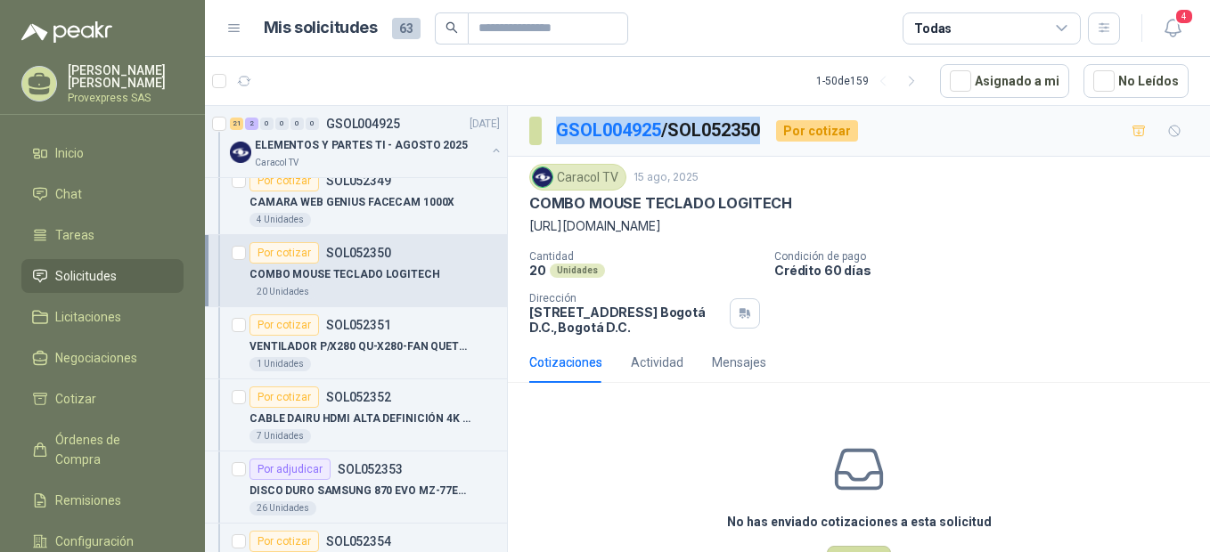
drag, startPoint x: 780, startPoint y: 122, endPoint x: 552, endPoint y: 129, distance: 228.2
click at [552, 129] on div "GSOL004925 / SOL052350 Por cotizar" at bounding box center [693, 131] width 329 height 29
copy p "GSOL004925 / SOL052350"
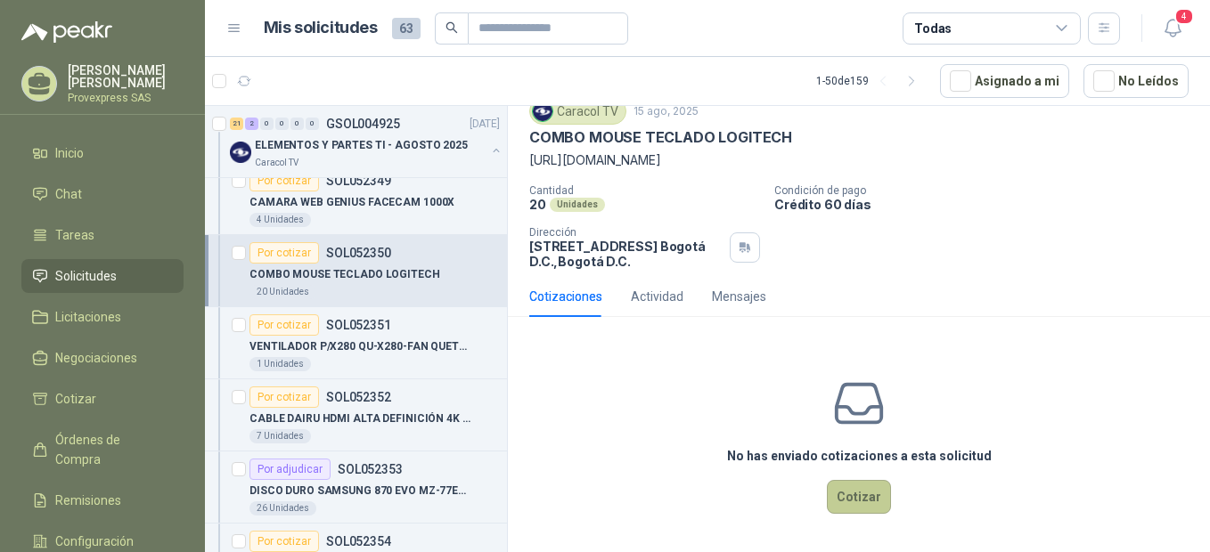
click at [857, 494] on button "Cotizar" at bounding box center [859, 497] width 64 height 34
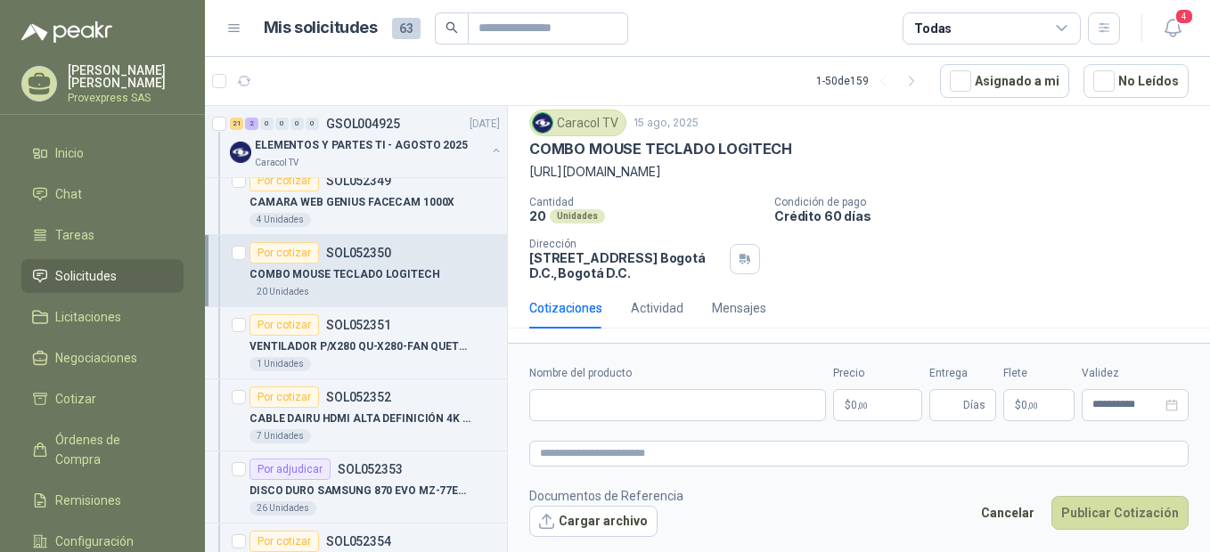
scroll to position [54, 0]
click at [543, 405] on input "Nombre del producto" at bounding box center [677, 405] width 297 height 32
click at [551, 408] on input "Nombre del producto" at bounding box center [677, 405] width 297 height 32
paste input "**********"
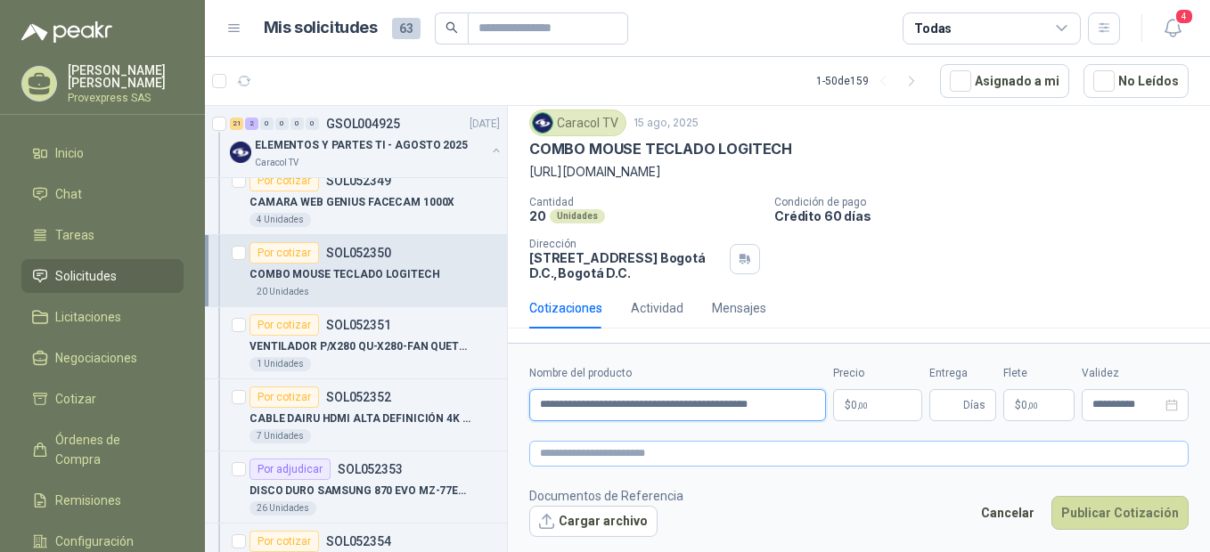
type input "**********"
click at [561, 460] on textarea at bounding box center [858, 454] width 659 height 26
paste textarea "**********"
type textarea "**********"
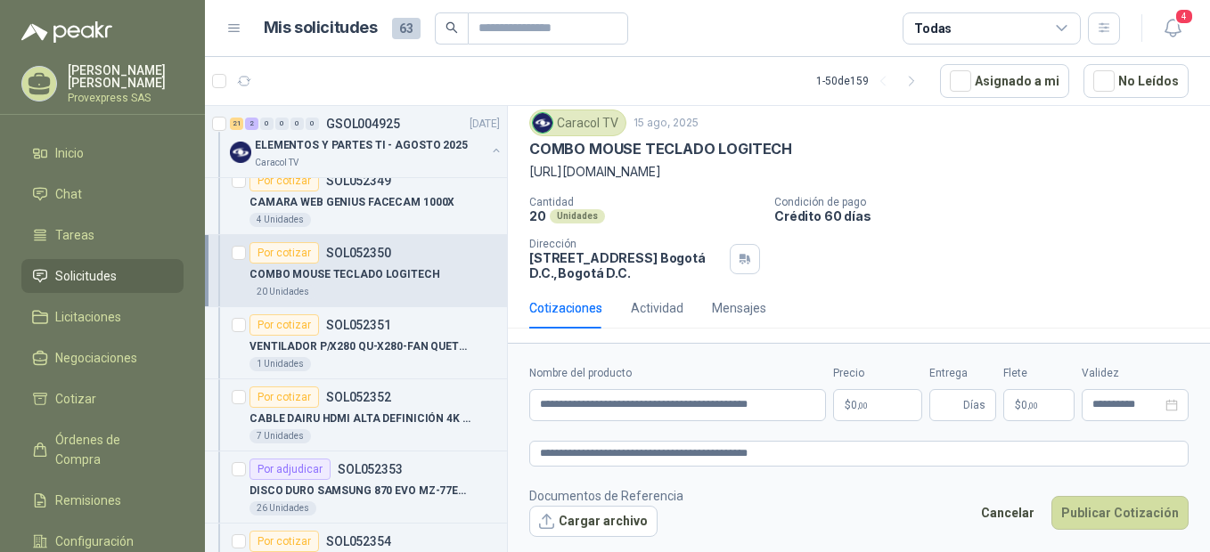
click at [887, 403] on p "$ 0 ,00" at bounding box center [877, 405] width 89 height 32
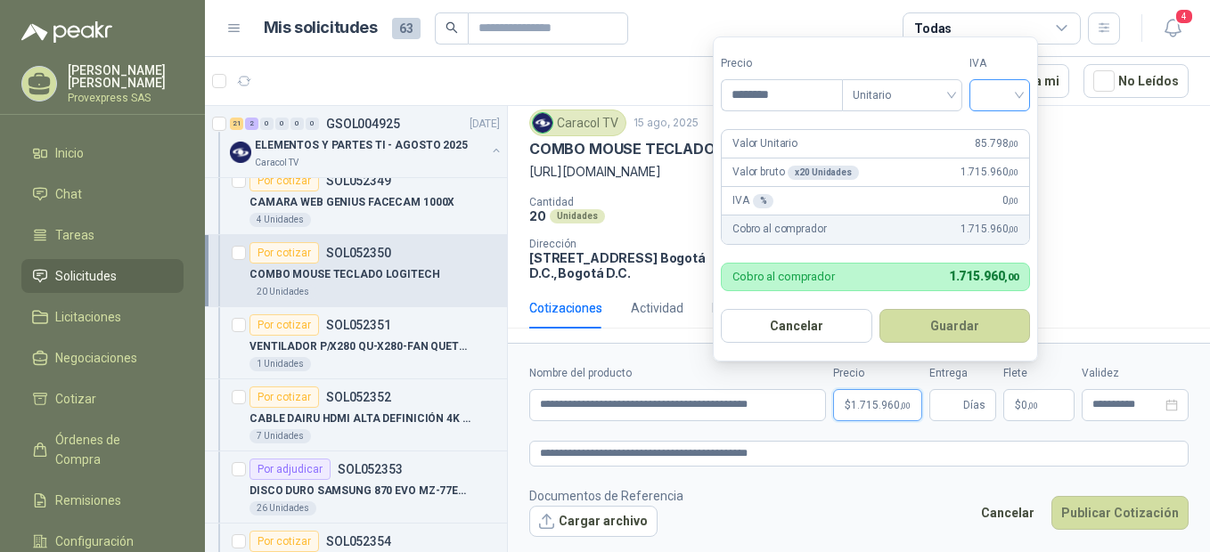
click at [1026, 90] on div at bounding box center [1000, 95] width 61 height 32
type input "********"
click at [1003, 124] on div "19%" at bounding box center [1003, 132] width 33 height 20
click at [961, 327] on button "Guardar" at bounding box center [957, 326] width 153 height 34
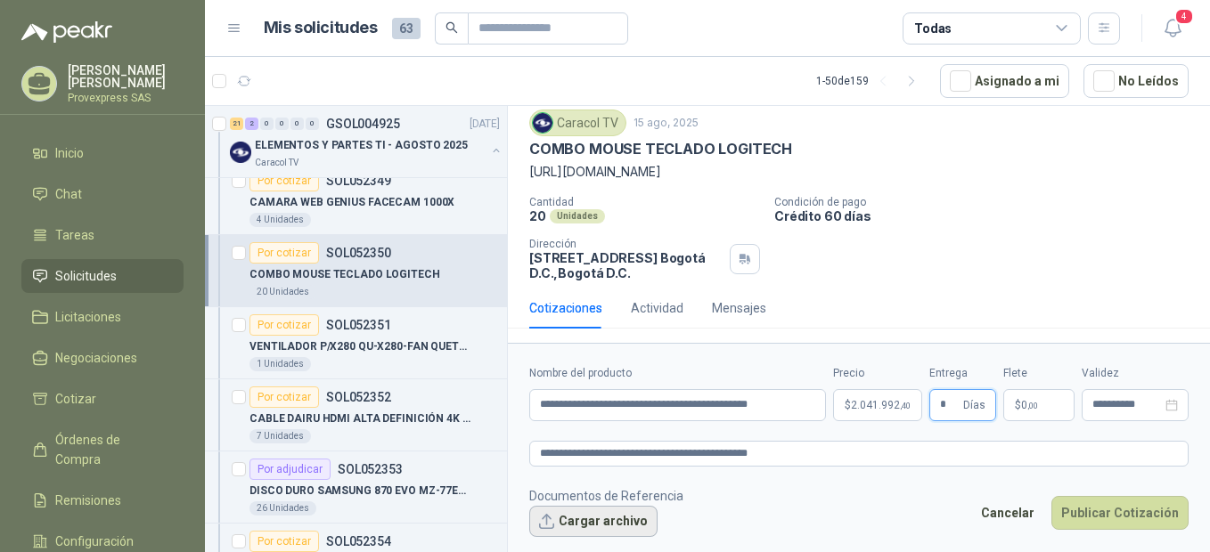
type input "*"
click at [547, 519] on button "Cargar archivo" at bounding box center [593, 522] width 128 height 32
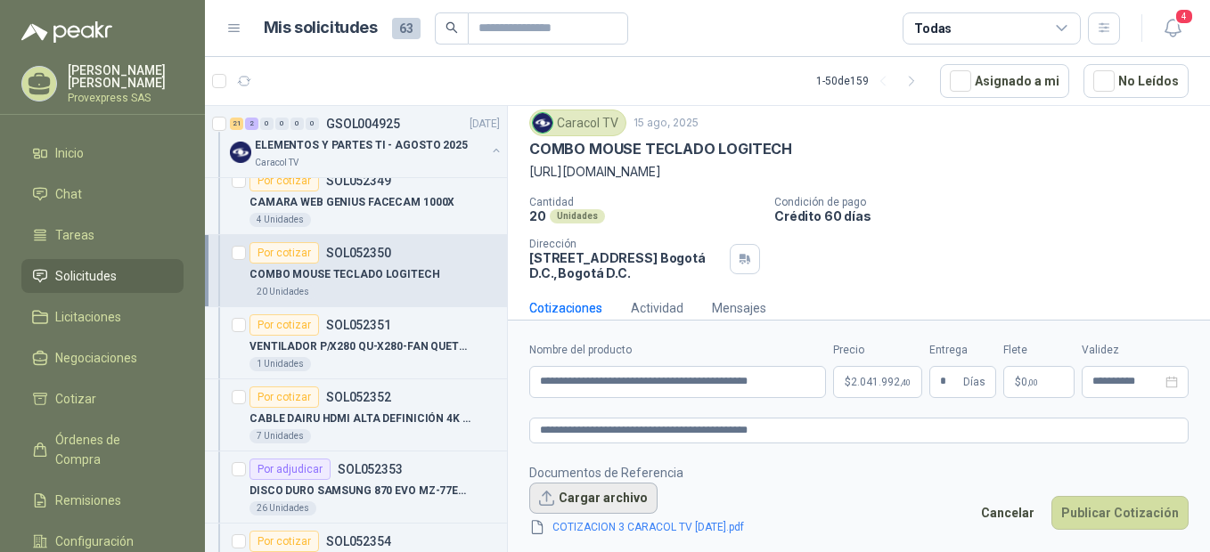
scroll to position [67, 0]
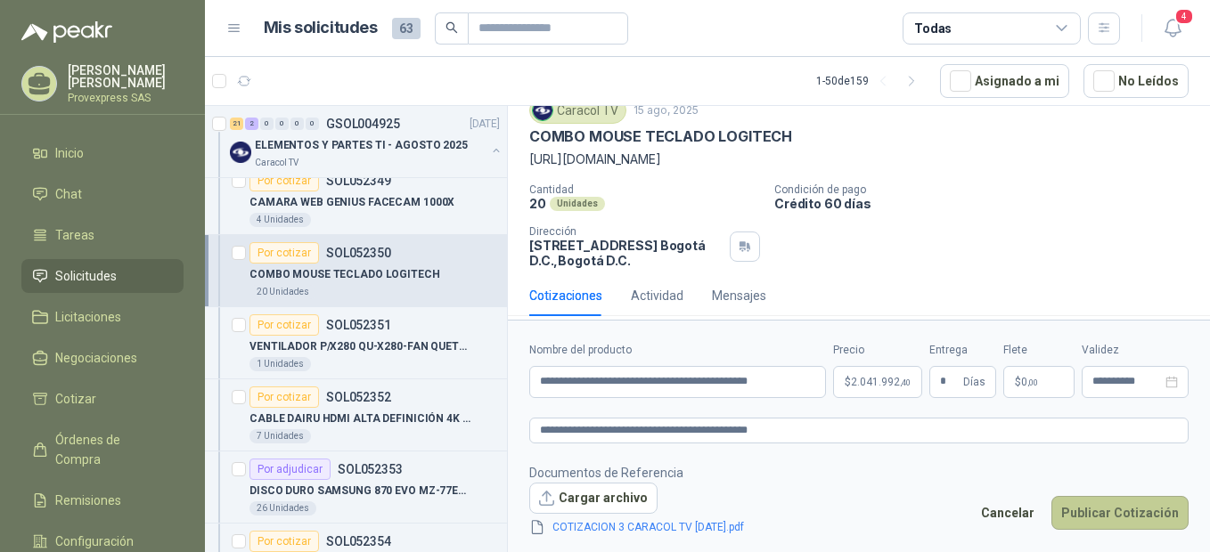
click at [1114, 515] on button "Publicar Cotización" at bounding box center [1119, 513] width 137 height 34
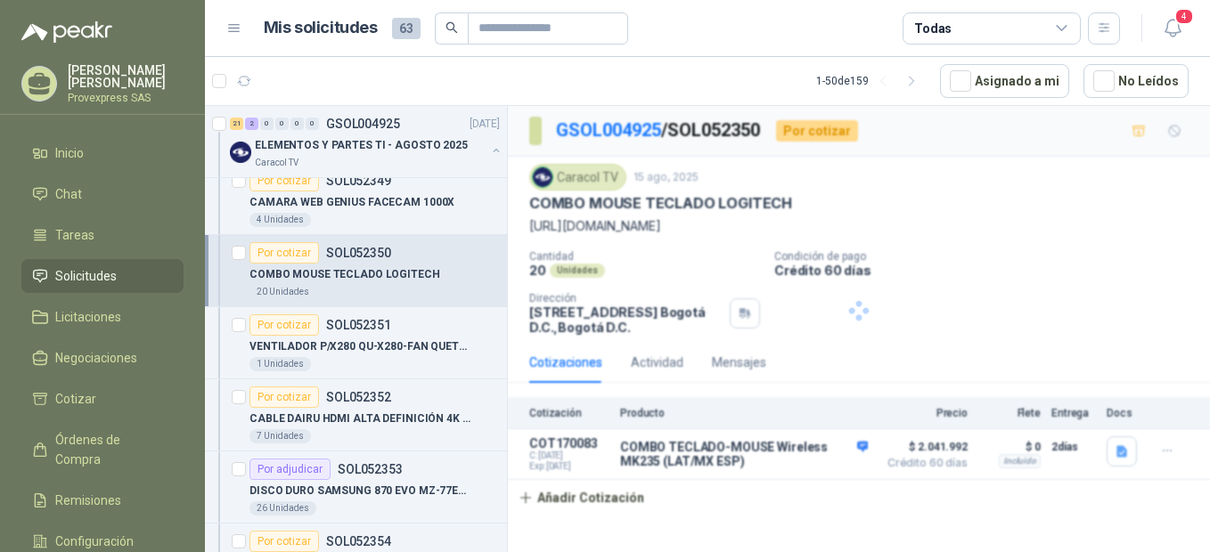
scroll to position [0, 0]
click at [281, 181] on div "Por cotizar" at bounding box center [285, 180] width 70 height 21
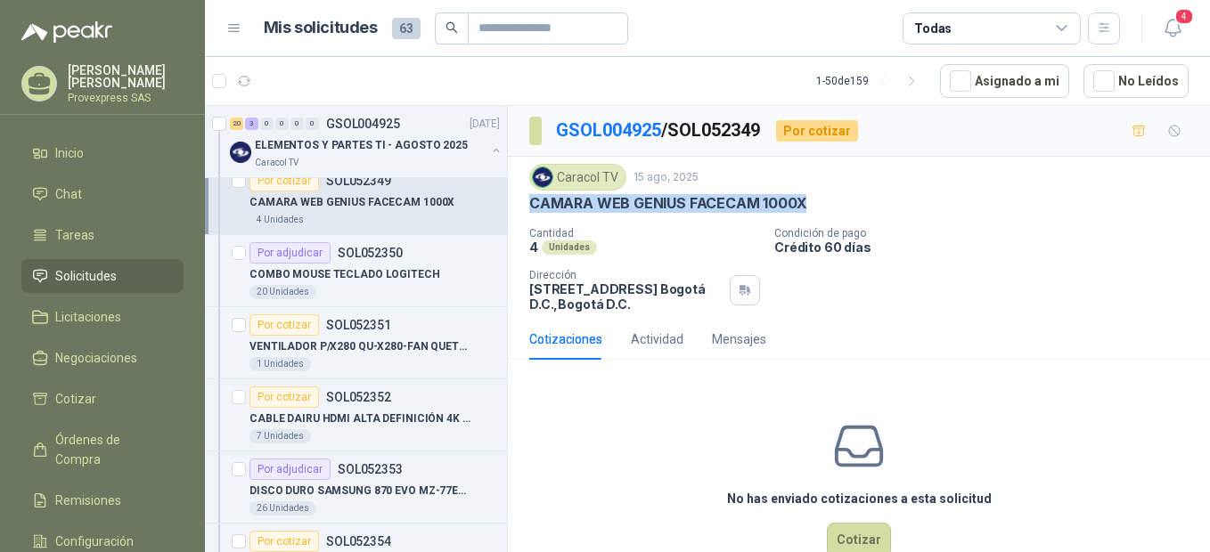
drag, startPoint x: 821, startPoint y: 202, endPoint x: 522, endPoint y: 204, distance: 298.5
click at [522, 204] on div "Caracol TV [DATE] CAMARA WEB GENIUS FACECAM 1000X Cantidad 4 Unidades Condició…" at bounding box center [859, 238] width 702 height 162
drag, startPoint x: 522, startPoint y: 204, endPoint x: 553, endPoint y: 200, distance: 31.4
click at [282, 248] on div "Por adjudicar" at bounding box center [290, 252] width 81 height 21
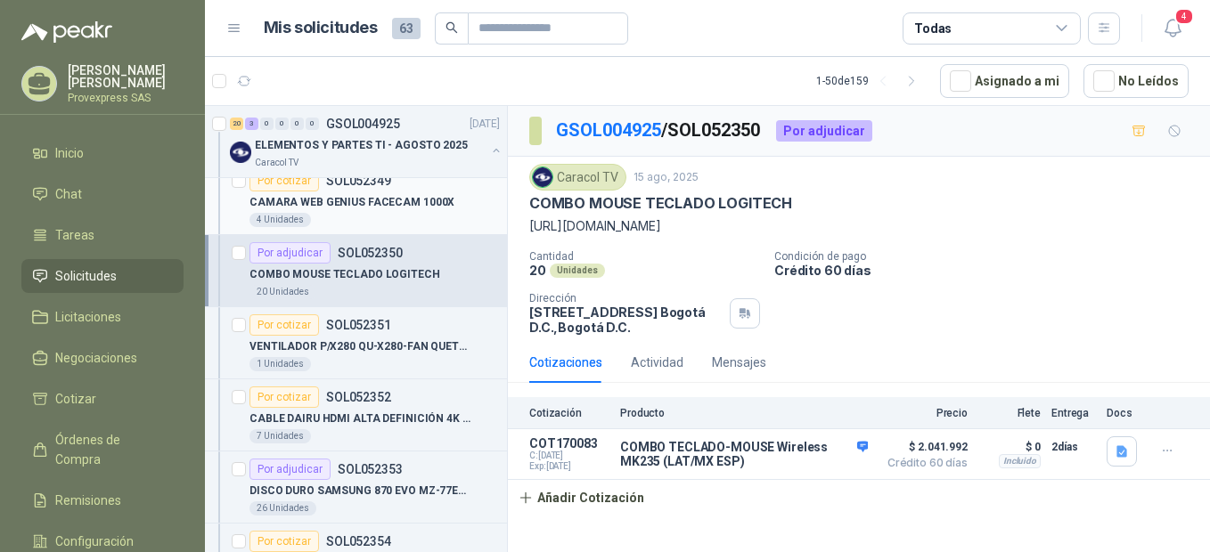
click at [292, 182] on div "Por cotizar" at bounding box center [285, 180] width 70 height 21
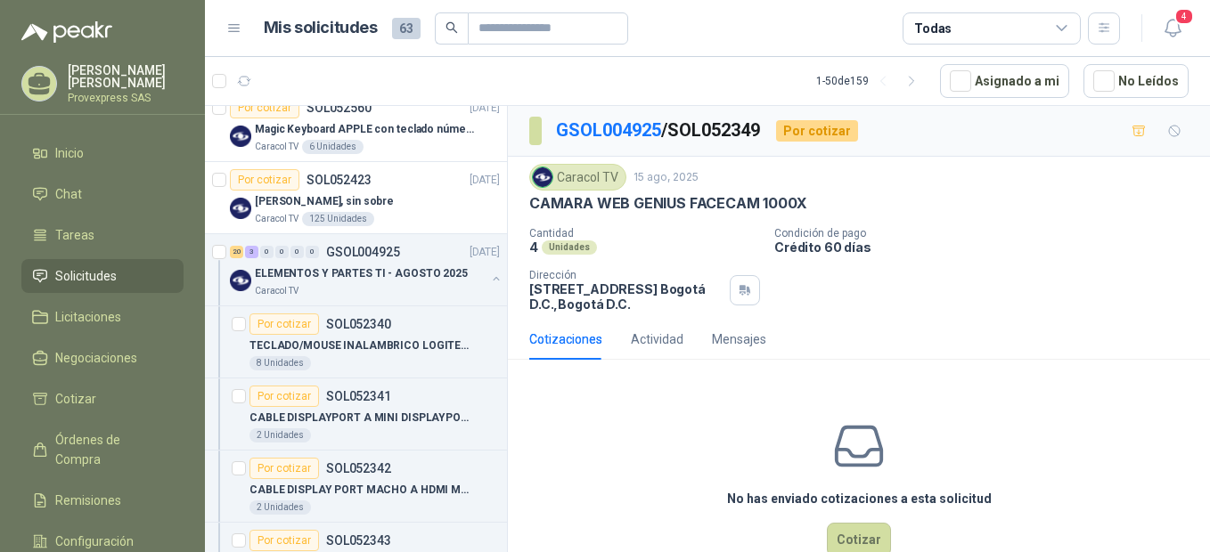
scroll to position [397, 0]
click at [290, 322] on div "Por cotizar" at bounding box center [285, 323] width 70 height 21
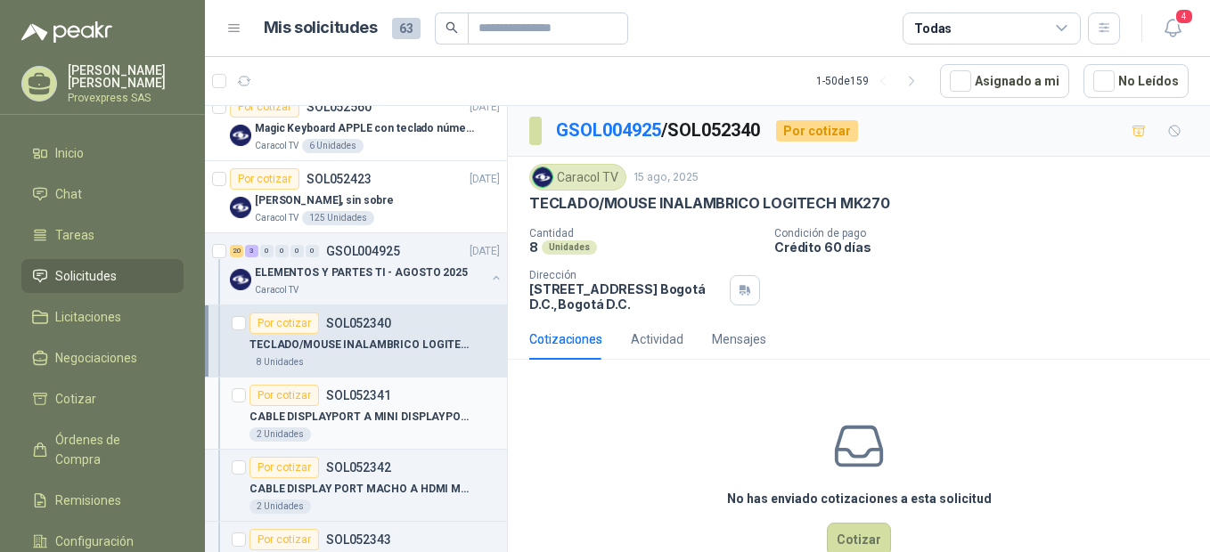
click at [267, 395] on div "Por cotizar" at bounding box center [285, 395] width 70 height 21
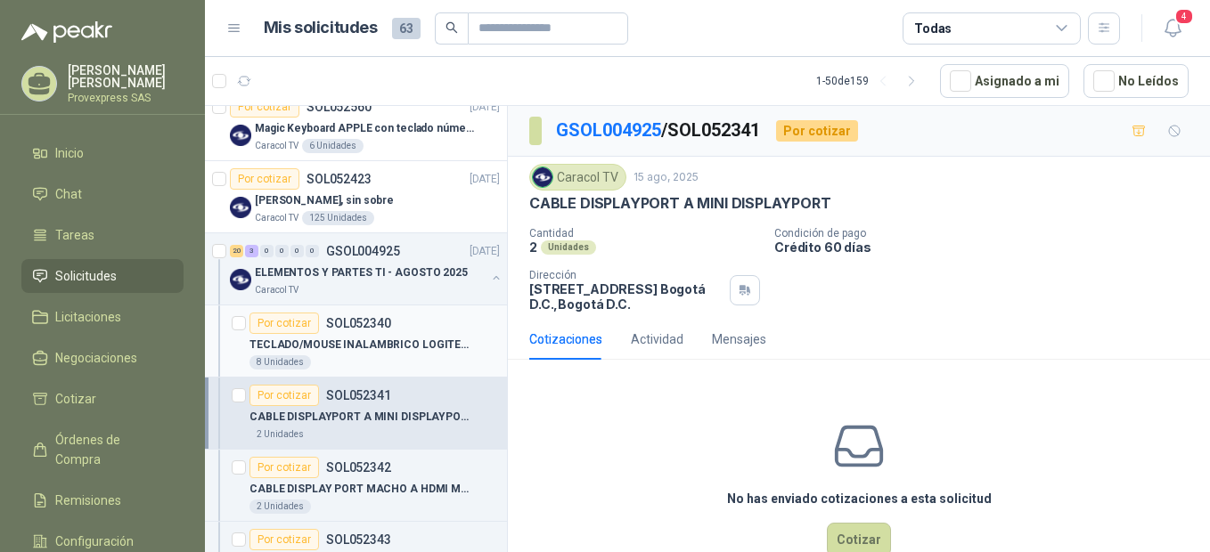
click at [271, 325] on div "Por cotizar" at bounding box center [285, 323] width 70 height 21
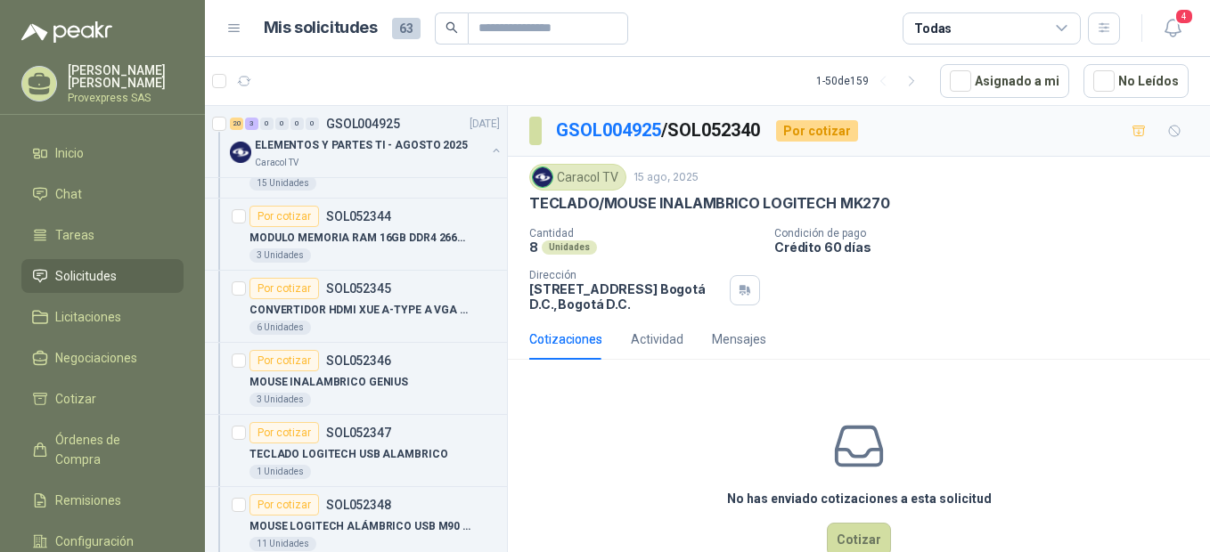
scroll to position [1189, 0]
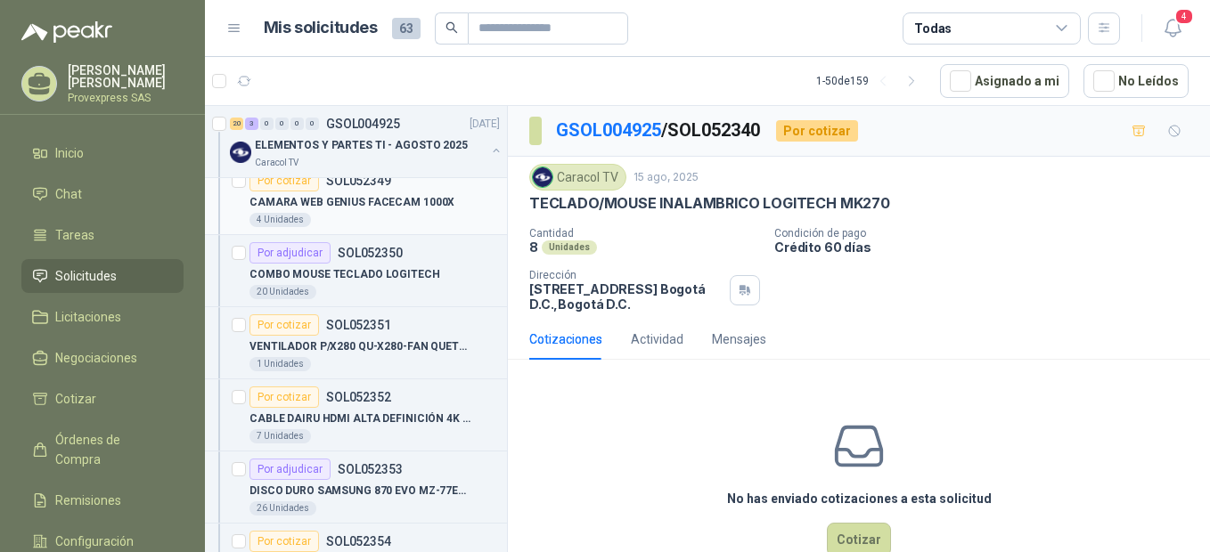
click at [269, 188] on div "Por cotizar" at bounding box center [285, 180] width 70 height 21
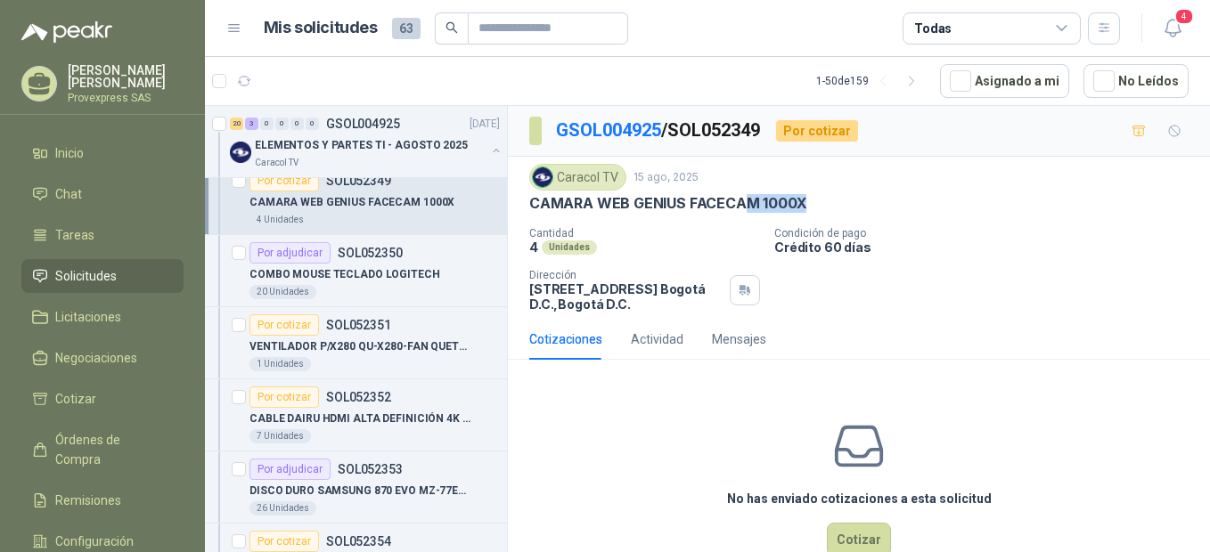
drag, startPoint x: 806, startPoint y: 198, endPoint x: 747, endPoint y: 208, distance: 60.5
click at [747, 208] on div "CAMARA WEB GENIUS FACECAM 1000X" at bounding box center [858, 203] width 659 height 19
drag, startPoint x: 747, startPoint y: 208, endPoint x: 924, endPoint y: 169, distance: 181.4
click at [924, 169] on div "Caracol TV [DATE]" at bounding box center [858, 177] width 659 height 27
drag, startPoint x: 774, startPoint y: 126, endPoint x: 548, endPoint y: 152, distance: 227.9
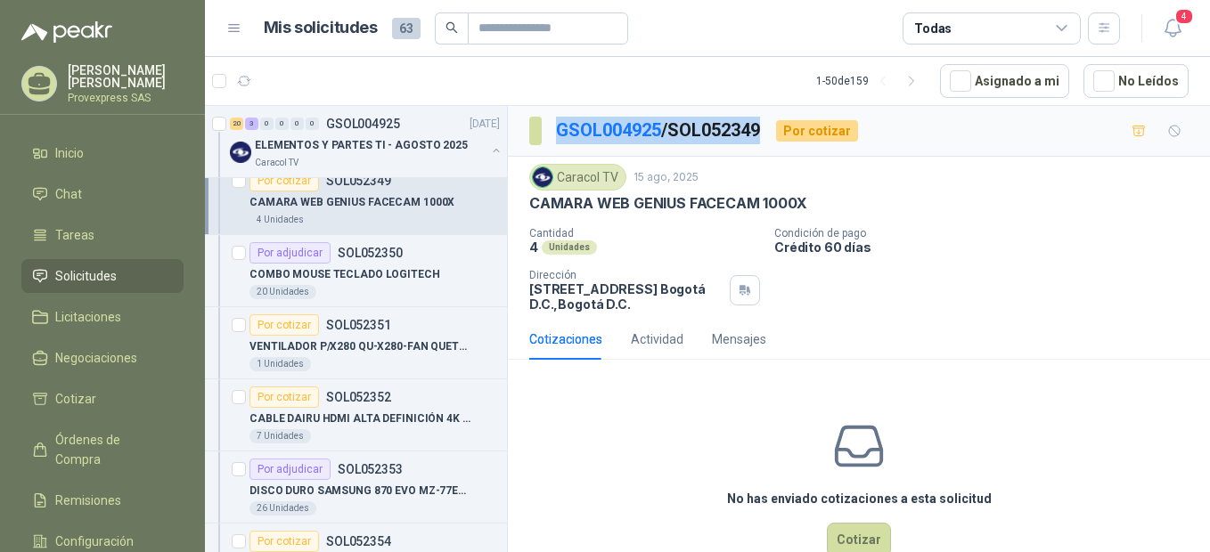
click at [548, 152] on div "GSOL004925 / SOL052349 Por cotizar" at bounding box center [859, 131] width 702 height 51
click at [859, 535] on button "Cotizar" at bounding box center [859, 540] width 64 height 34
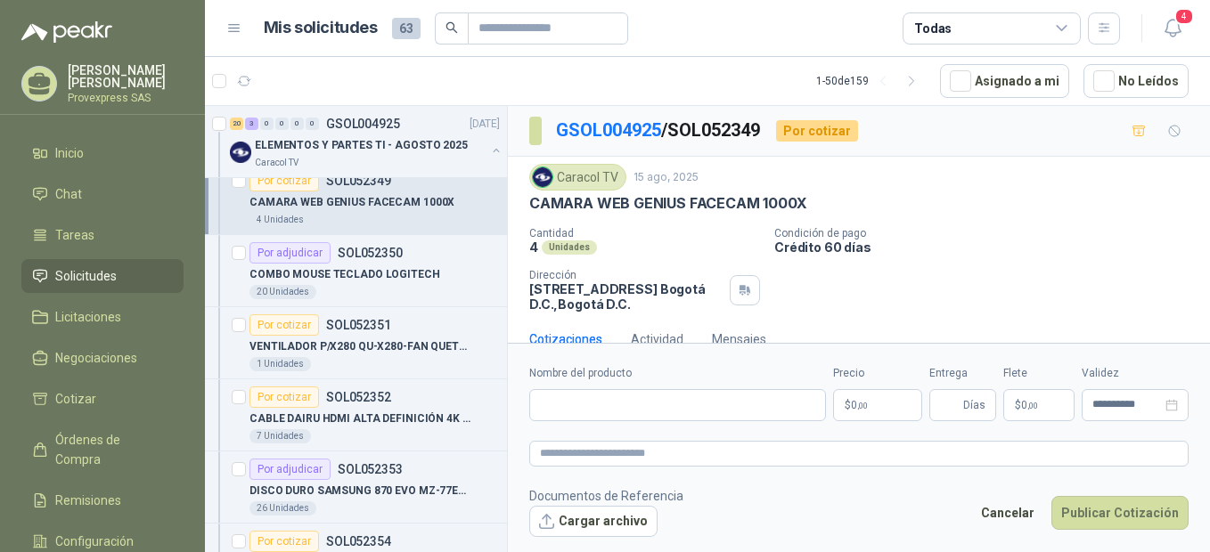
click at [550, 422] on form "**********" at bounding box center [859, 451] width 702 height 216
click at [554, 401] on input "Nombre del producto" at bounding box center [677, 405] width 297 height 32
paste input "**********"
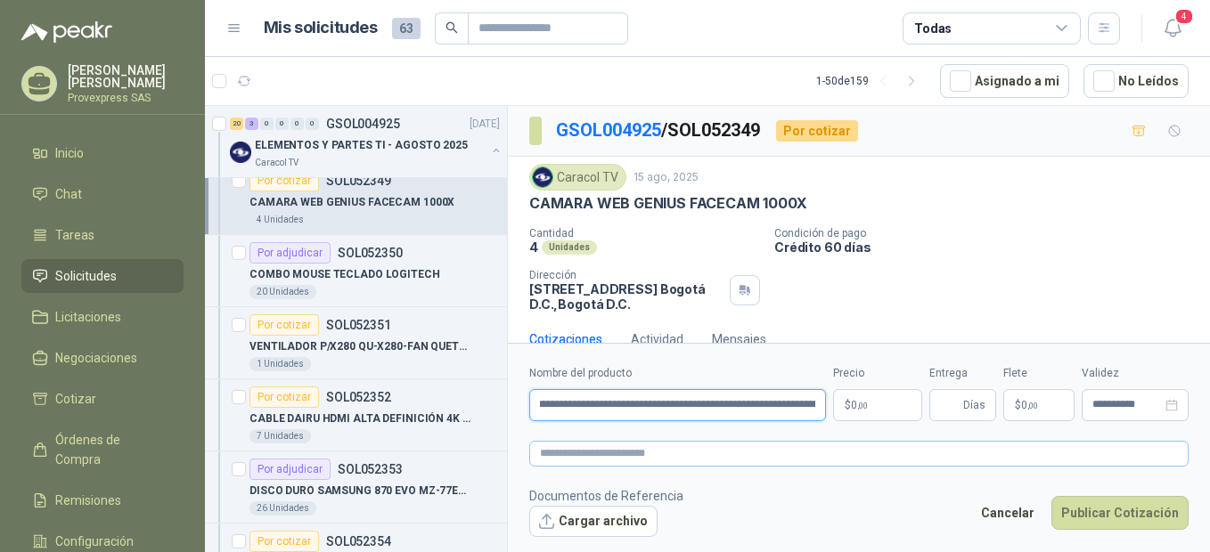
scroll to position [0, 82]
type input "**********"
click at [563, 449] on textarea at bounding box center [858, 454] width 659 height 26
paste textarea "**********"
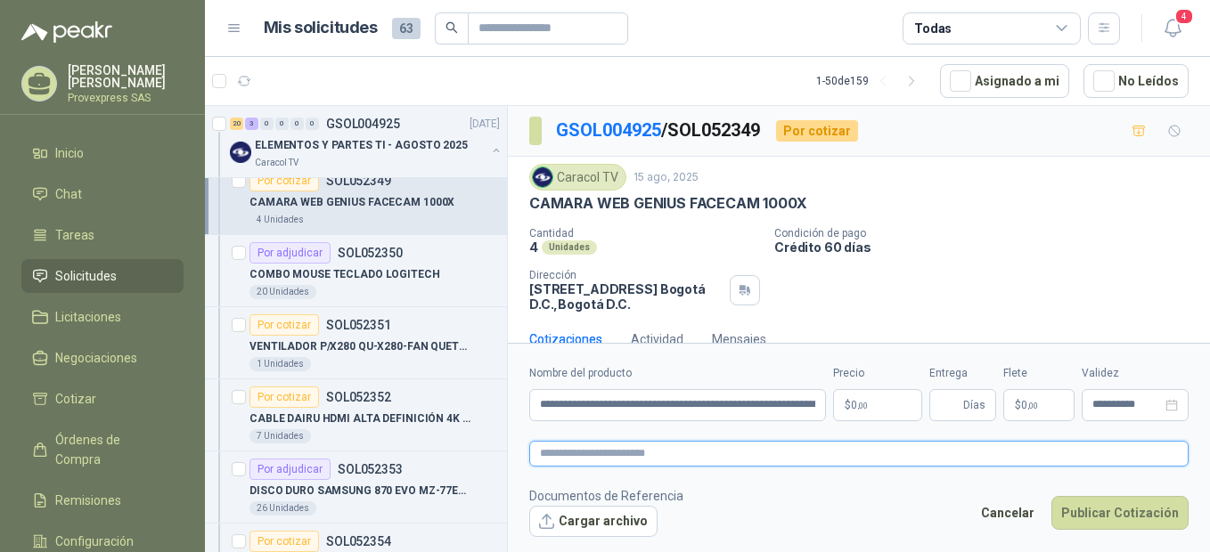
type textarea "**********"
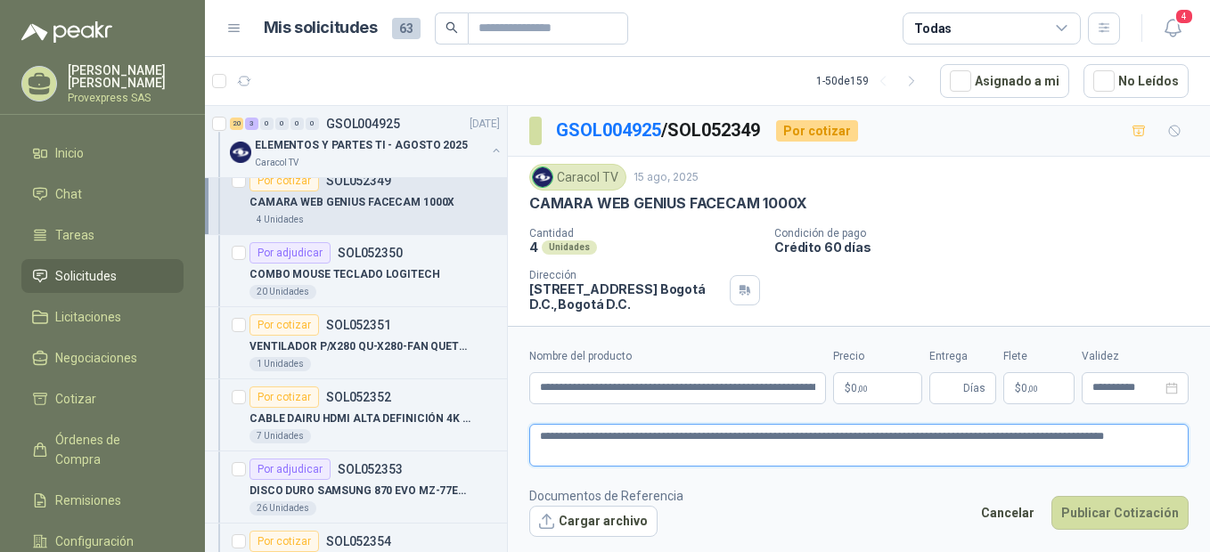
type textarea "**********"
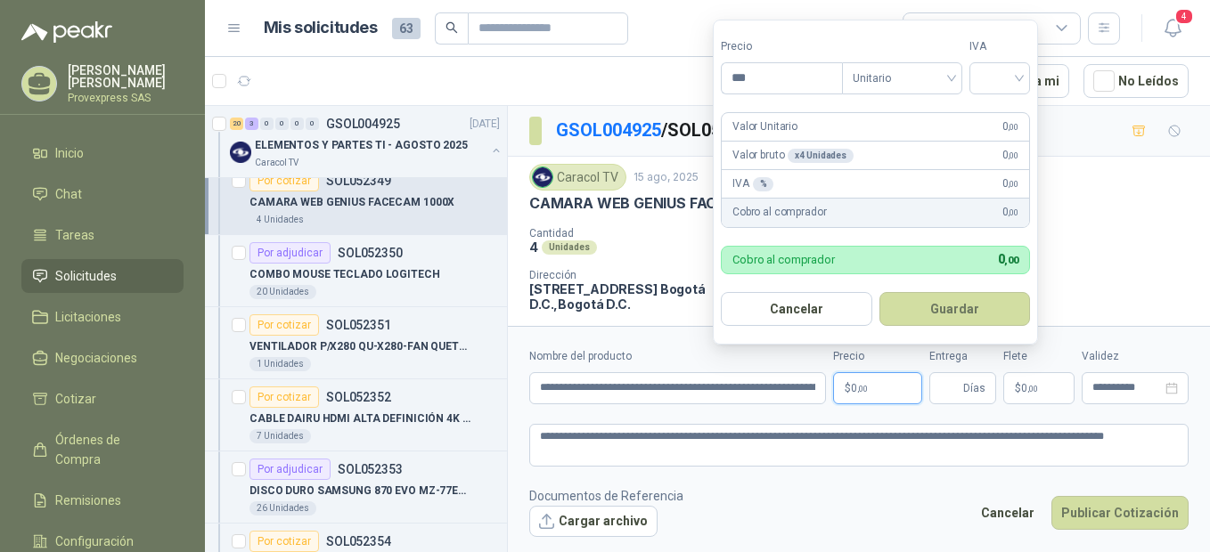
click at [867, 386] on span ",00" at bounding box center [862, 389] width 11 height 10
click at [796, 86] on input "***" at bounding box center [782, 78] width 120 height 30
type input "********"
click at [1019, 77] on input "search" at bounding box center [999, 76] width 39 height 27
click at [1015, 109] on div "19%" at bounding box center [1003, 115] width 33 height 20
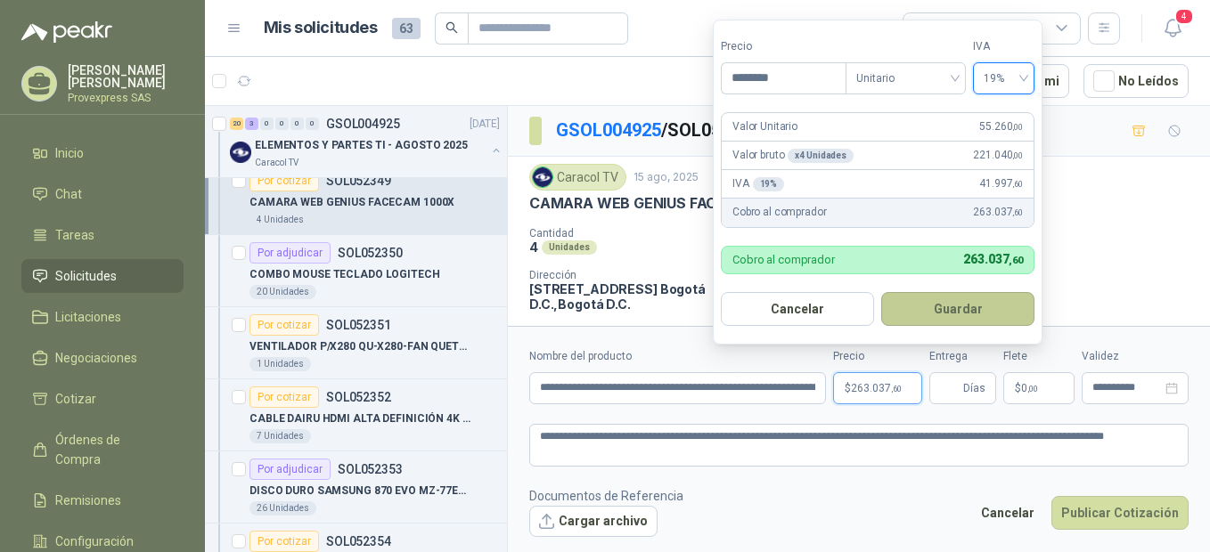
click at [962, 312] on button "Guardar" at bounding box center [957, 309] width 153 height 34
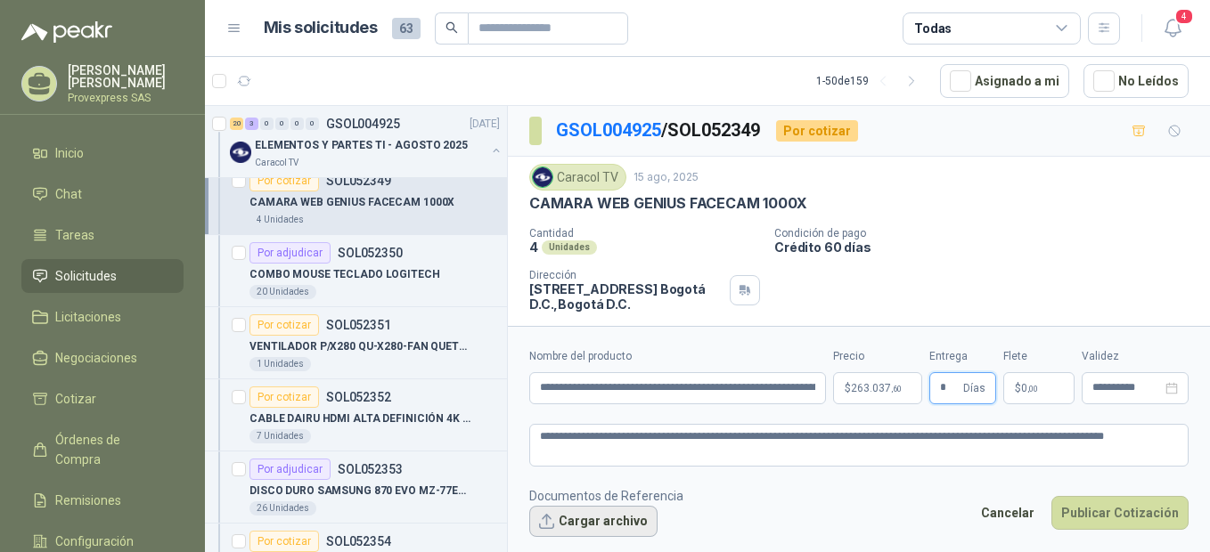
type input "*"
click at [576, 525] on button "Cargar archivo" at bounding box center [593, 522] width 128 height 32
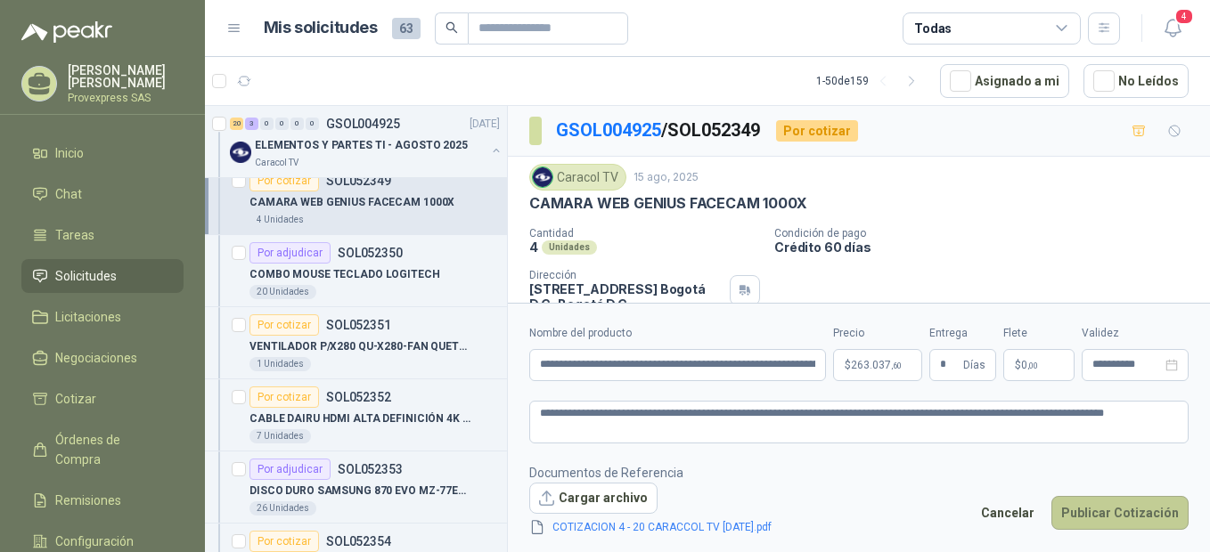
click at [1130, 510] on button "Publicar Cotización" at bounding box center [1119, 513] width 137 height 34
click at [805, 364] on input "**********" at bounding box center [677, 365] width 297 height 32
type input "**********"
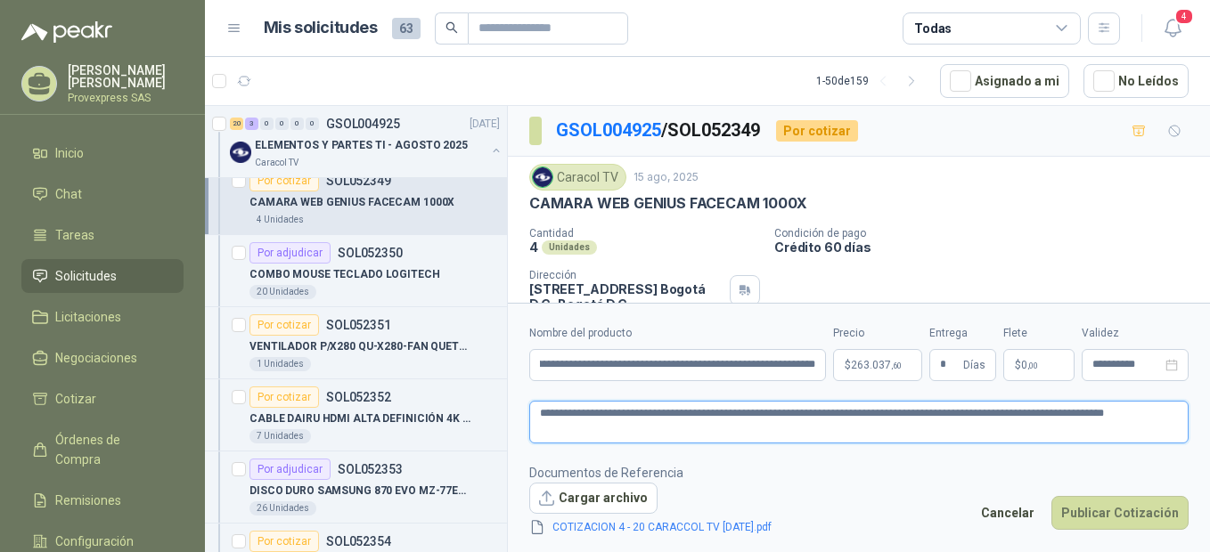
scroll to position [0, 0]
click at [983, 413] on textarea "**********" at bounding box center [858, 422] width 659 height 43
type textarea "**********"
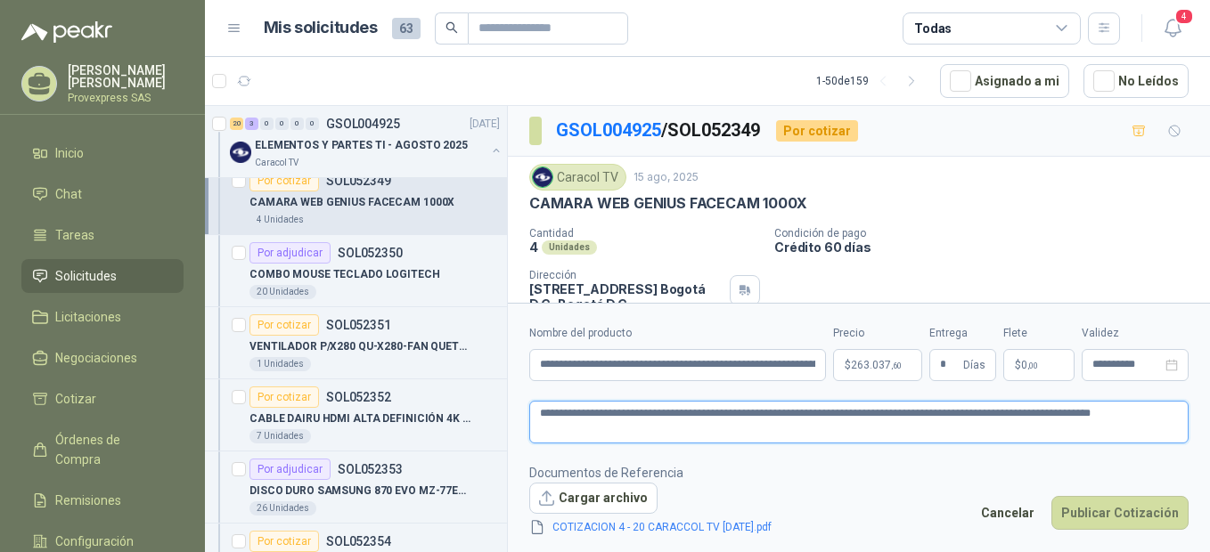
type textarea "**********"
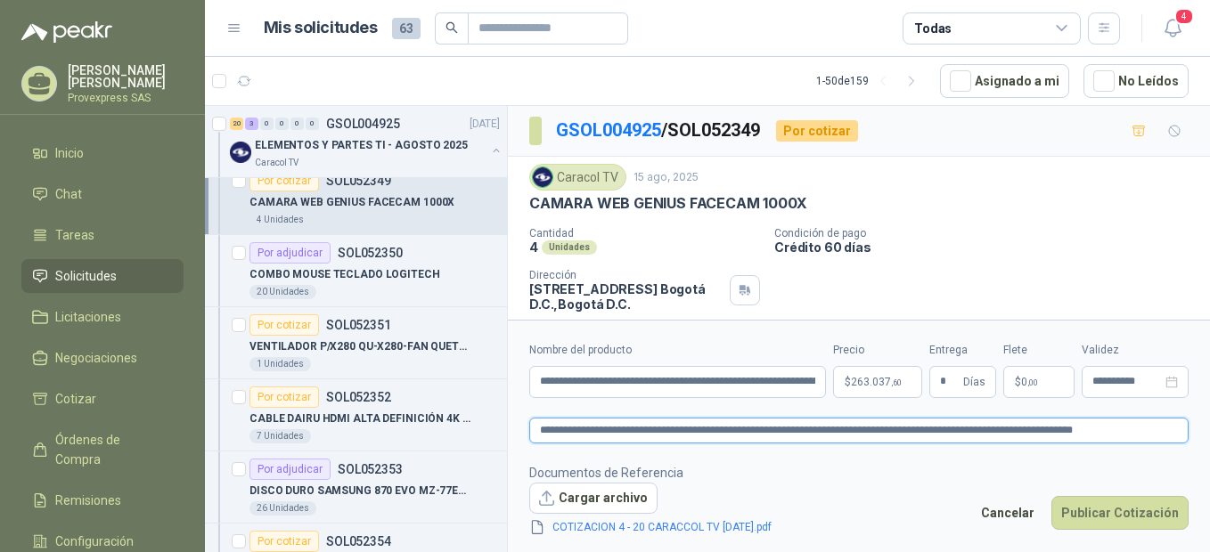
type textarea "**********"
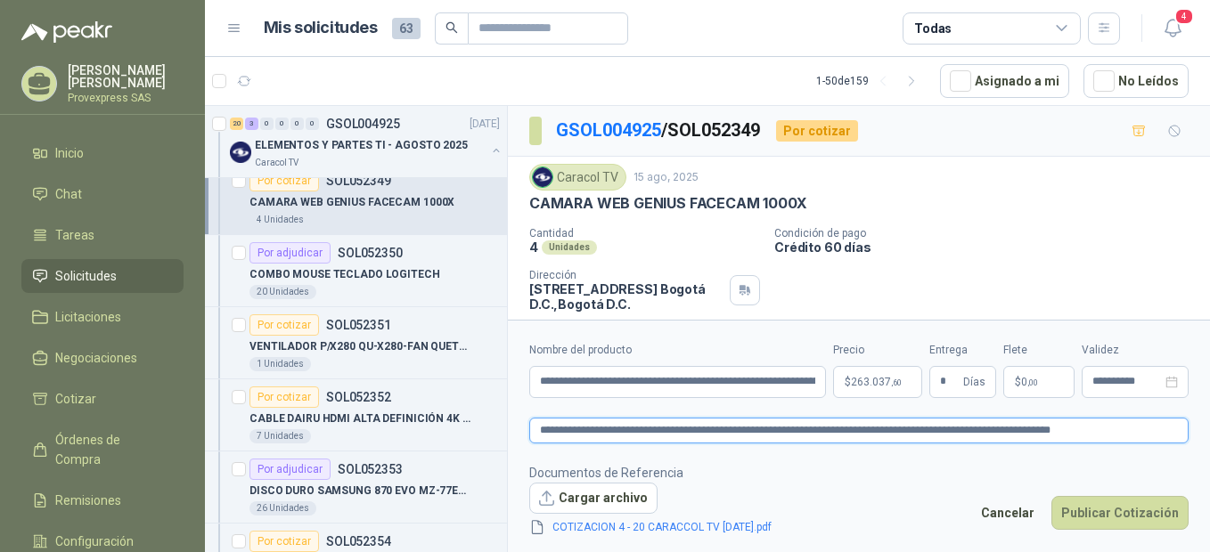
type textarea "**********"
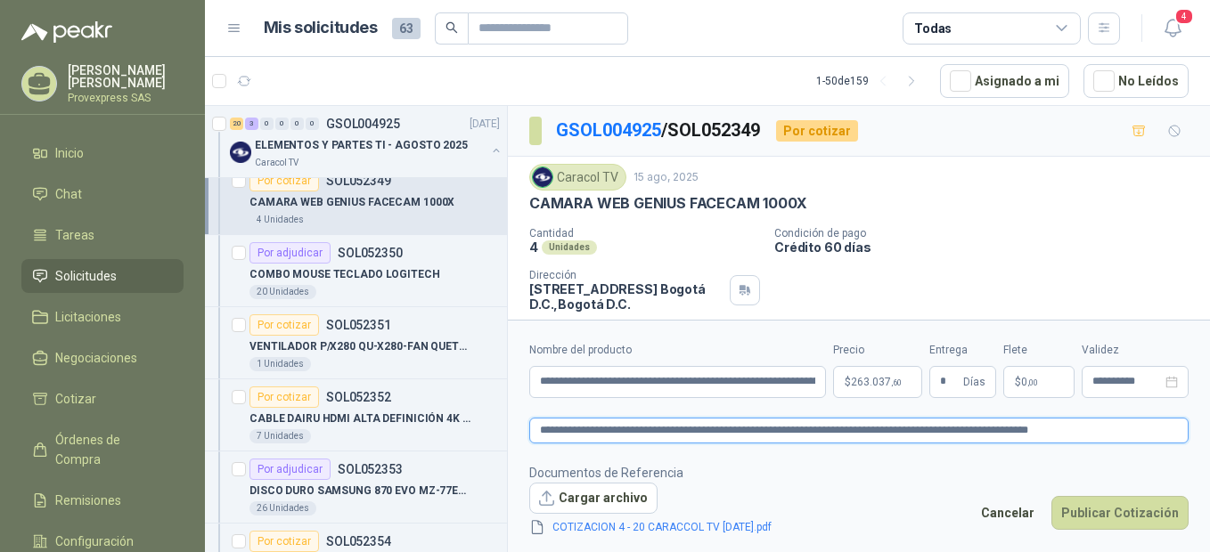
type textarea "**********"
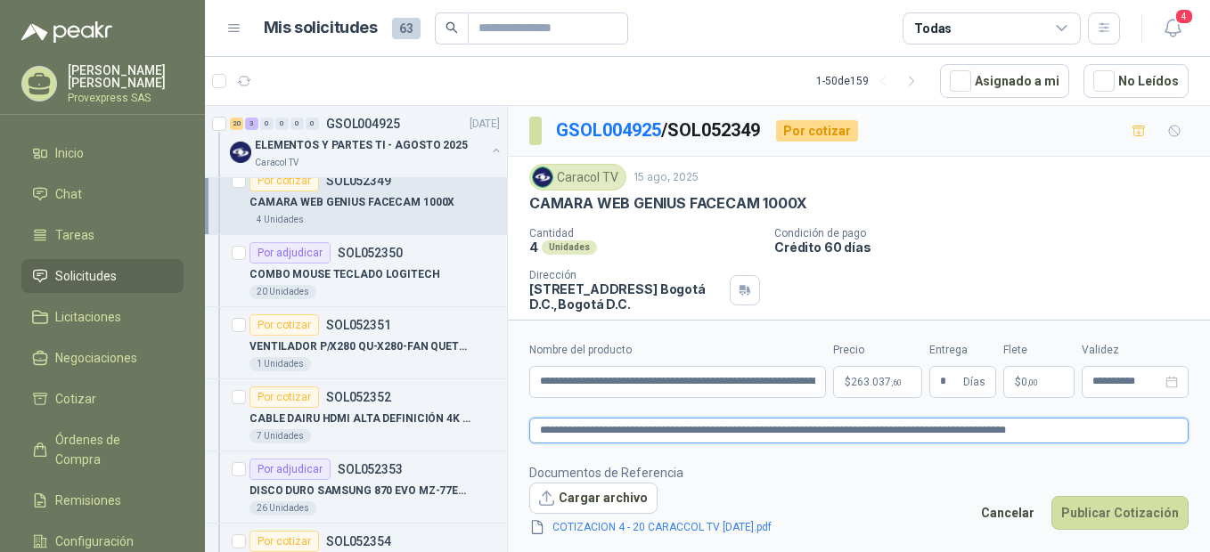
type textarea "**********"
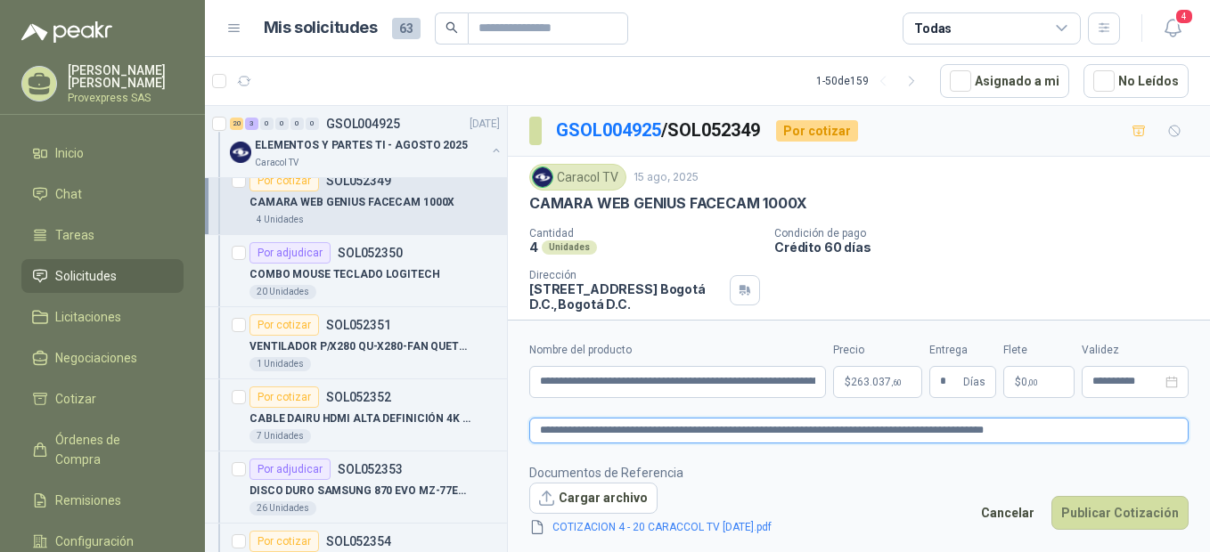
type textarea "**********"
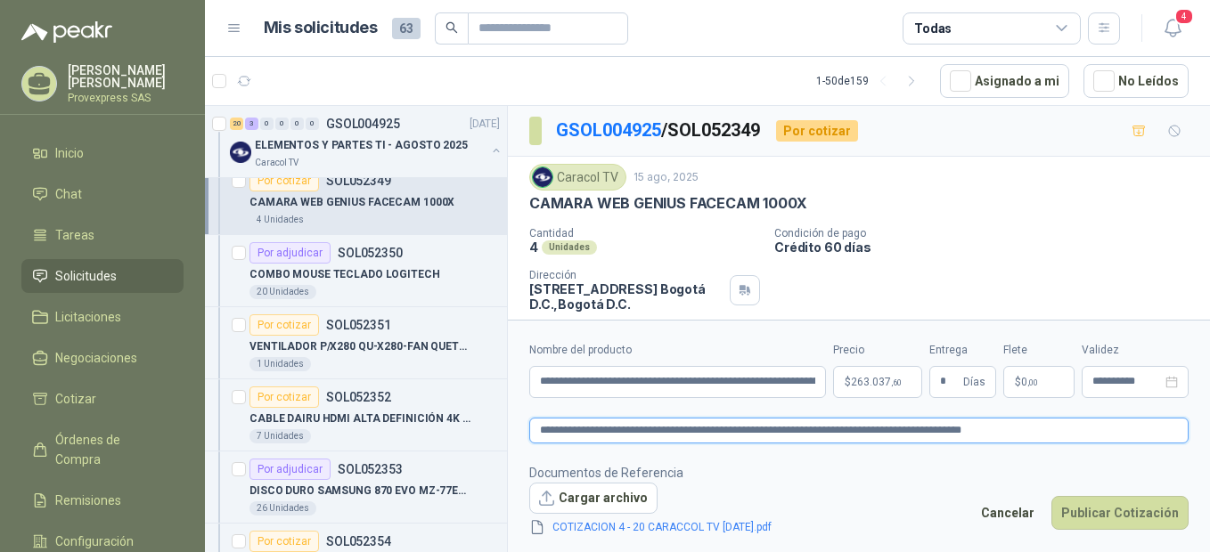
type textarea "**********"
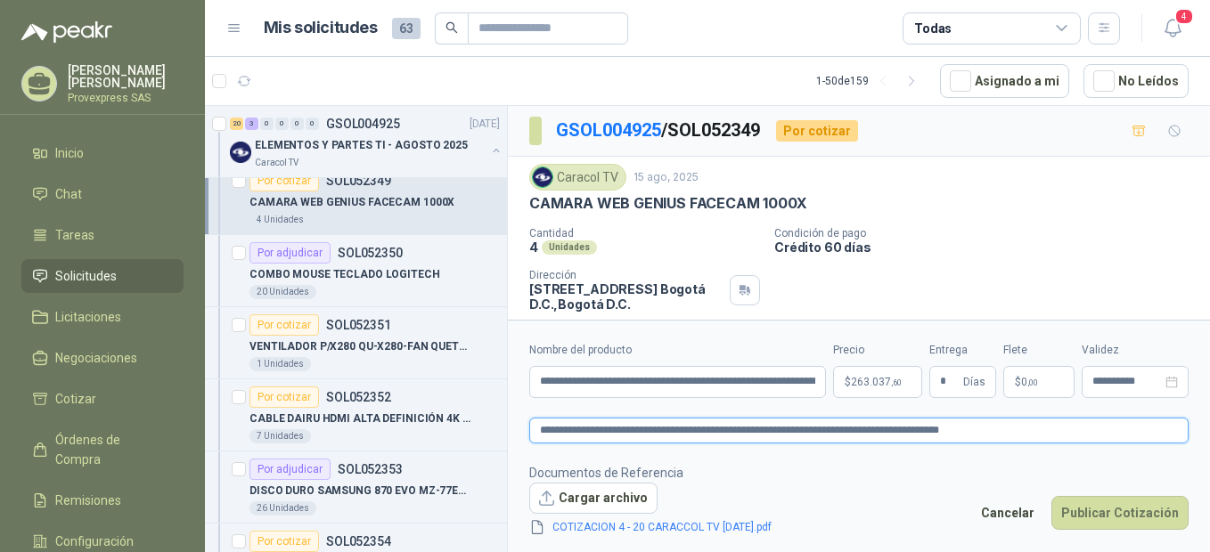
type textarea "**********"
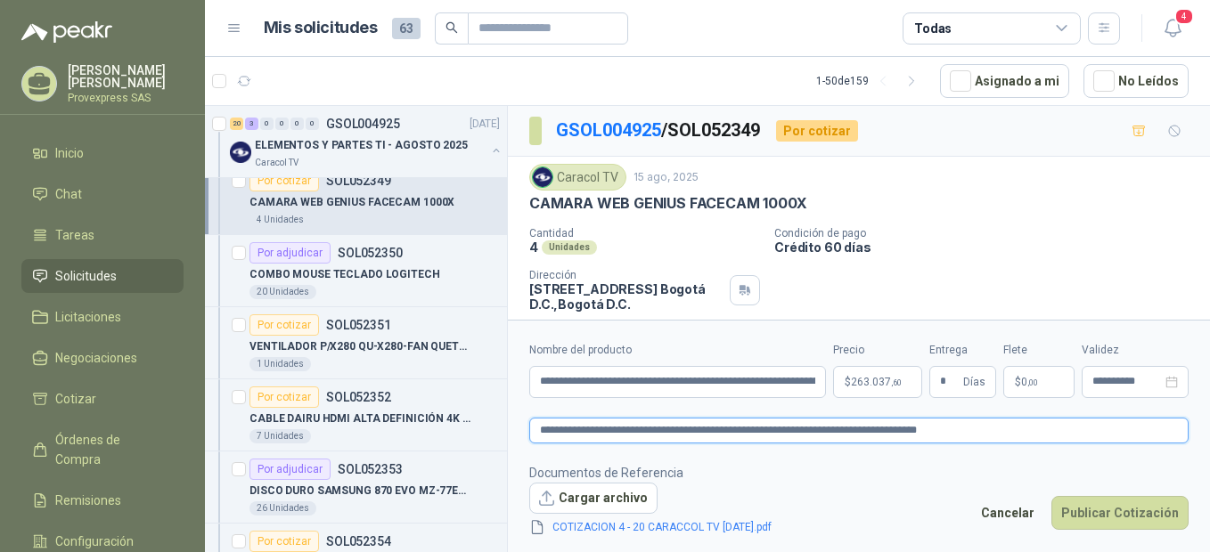
type textarea "**********"
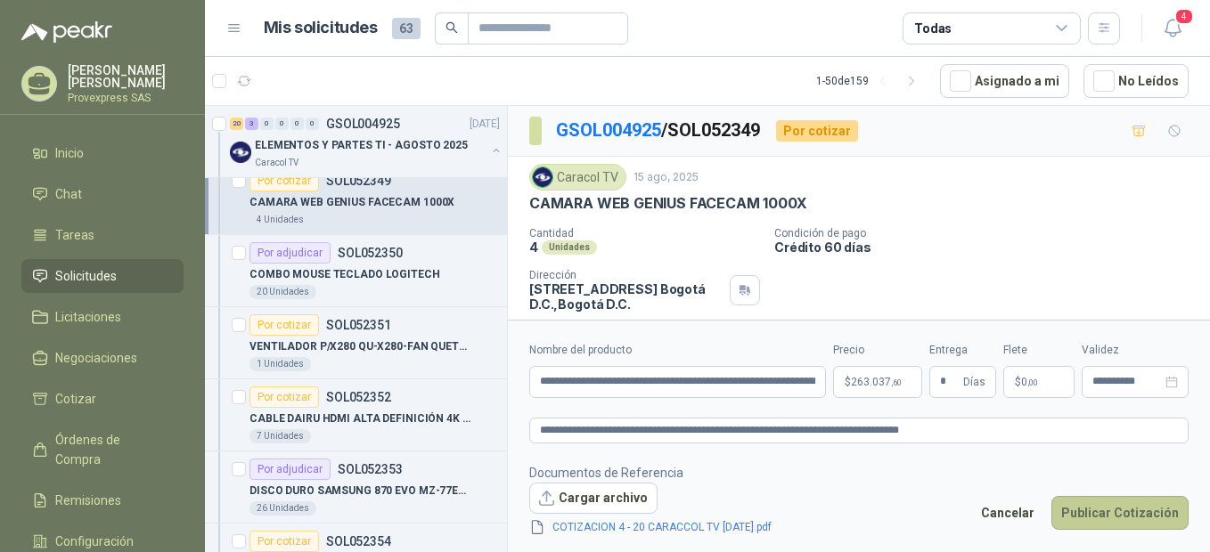
click at [1115, 512] on button "Publicar Cotización" at bounding box center [1119, 513] width 137 height 34
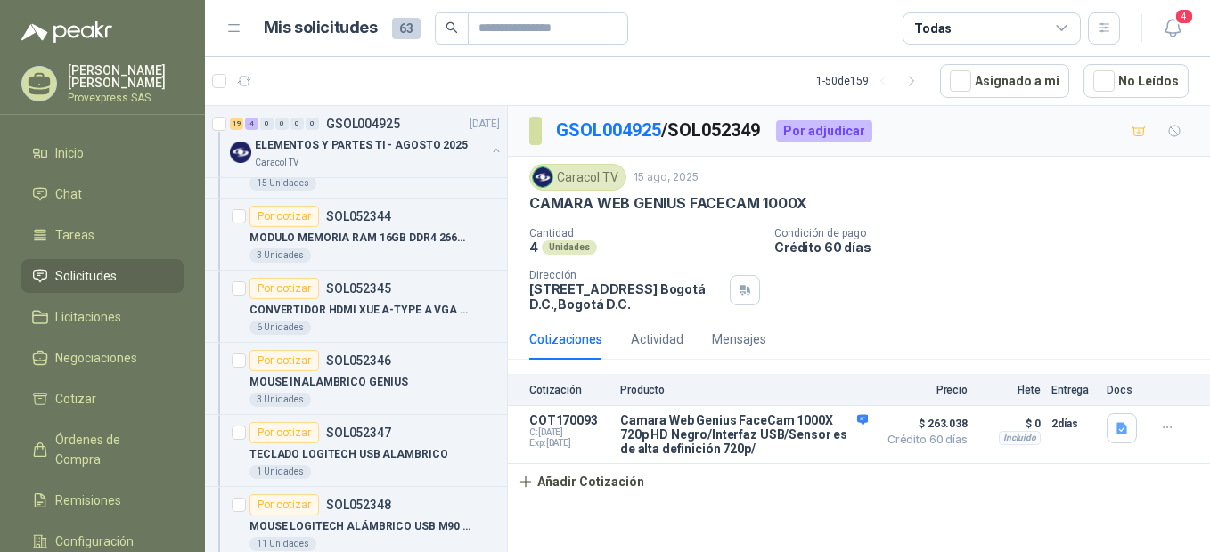
scroll to position [397, 0]
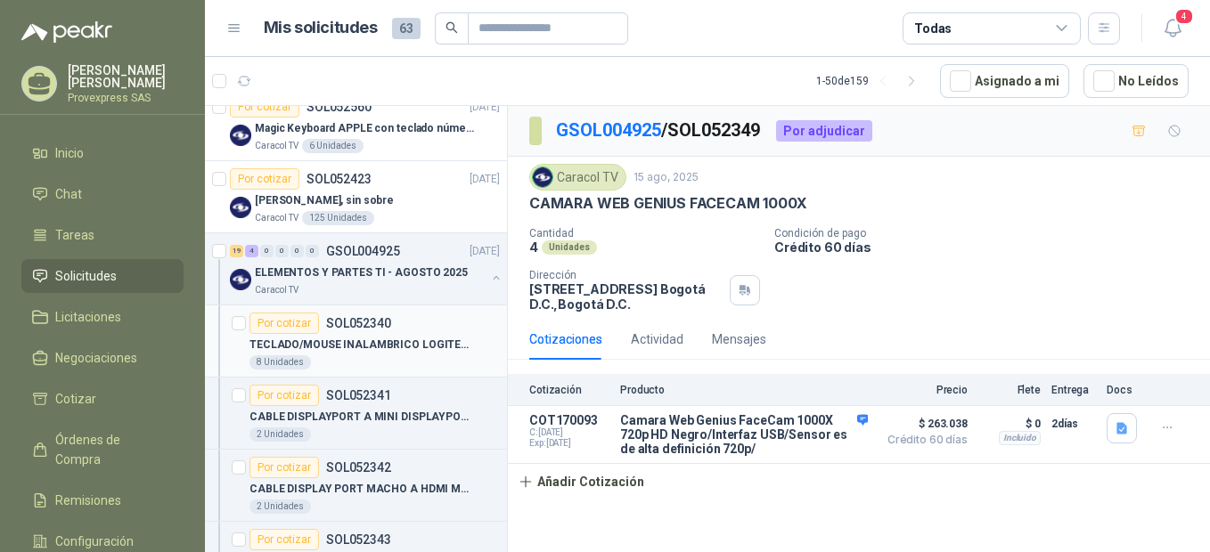
click at [266, 327] on div "Por cotizar" at bounding box center [285, 323] width 70 height 21
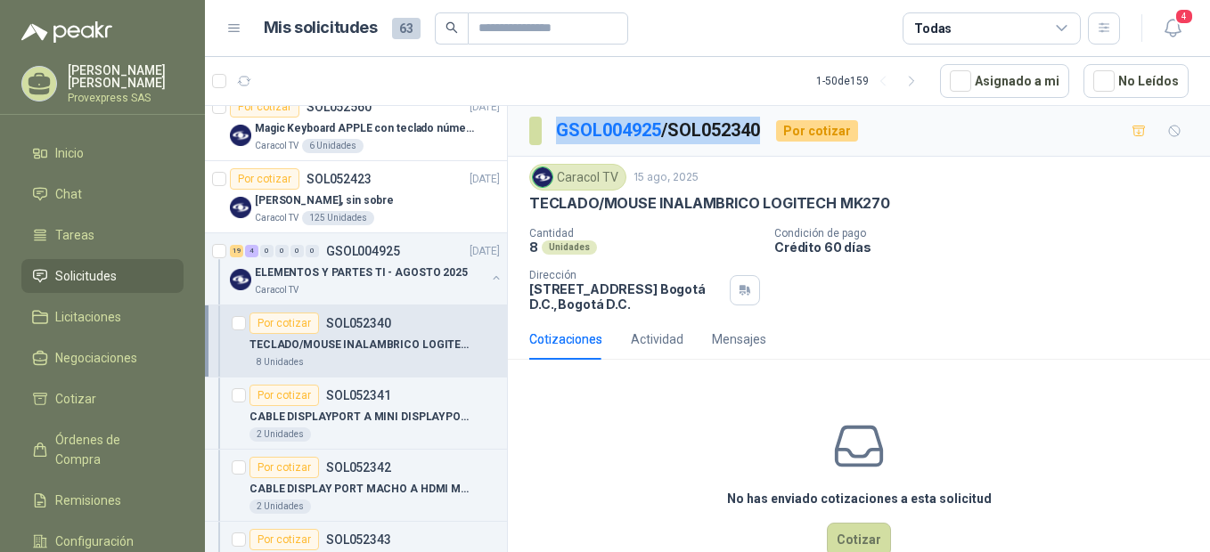
drag, startPoint x: 771, startPoint y: 124, endPoint x: 548, endPoint y: 126, distance: 222.8
click at [548, 126] on section "GSOL004925 / SOL052340" at bounding box center [645, 131] width 233 height 29
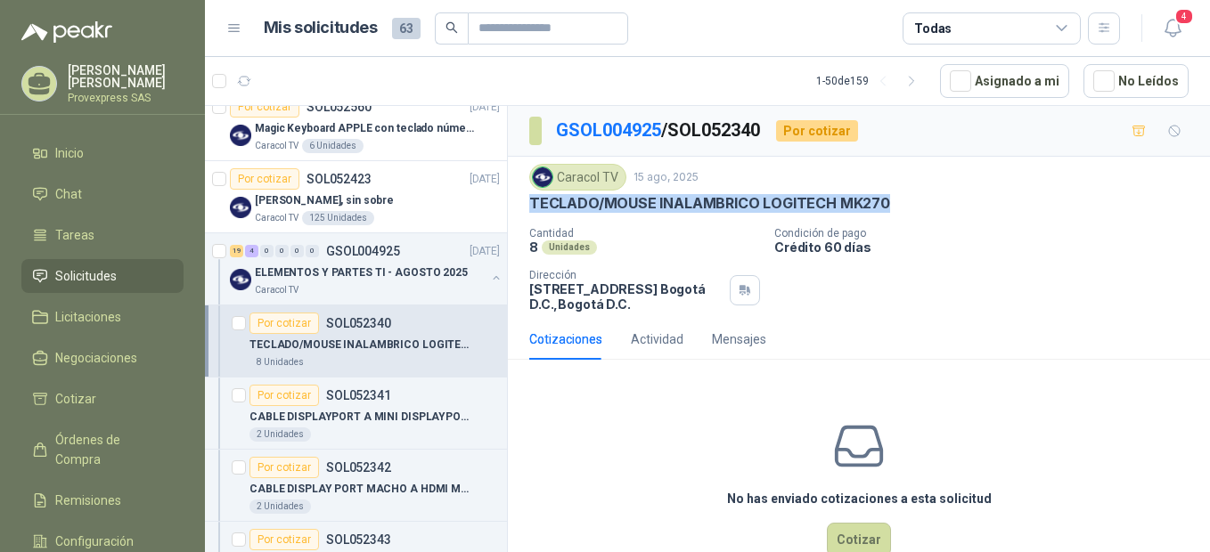
drag, startPoint x: 894, startPoint y: 198, endPoint x: 524, endPoint y: 197, distance: 369.8
click at [524, 197] on div "Caracol TV [DATE] TECLADO/MOUSE INALAMBRICO LOGITECH MK270 Cantidad 8 Unidades…" at bounding box center [859, 238] width 702 height 162
click at [843, 544] on button "Cotizar" at bounding box center [859, 540] width 64 height 34
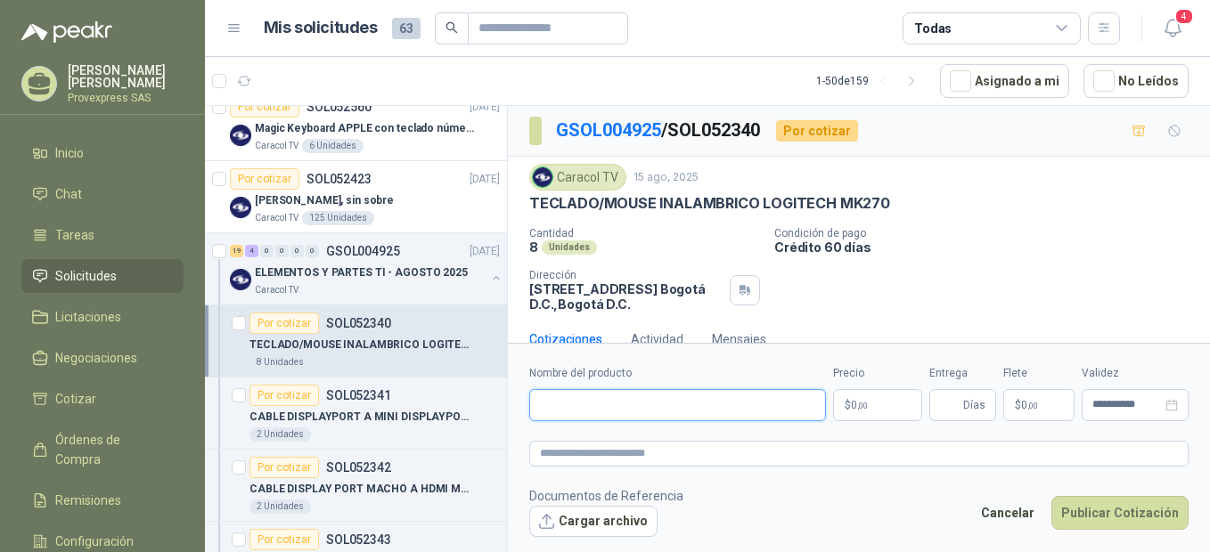
click at [570, 412] on input "Nombre del producto" at bounding box center [677, 405] width 297 height 32
paste input "**********"
type input "**********"
click at [562, 460] on textarea at bounding box center [858, 454] width 659 height 26
paste textarea "**********"
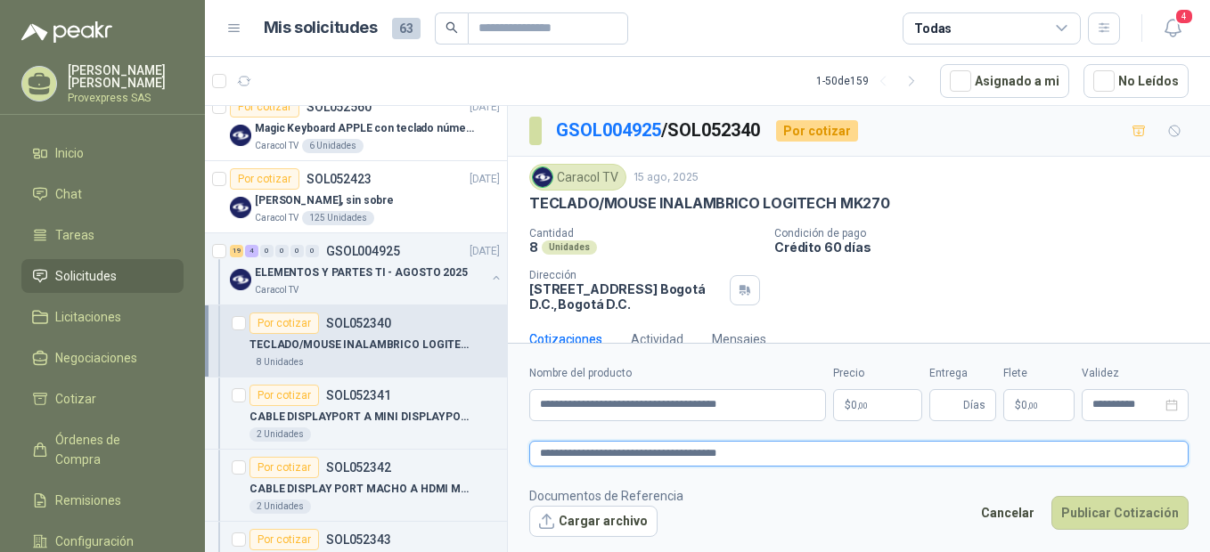
type textarea "**********"
click at [881, 408] on p "$ 0 ,00" at bounding box center [877, 405] width 89 height 32
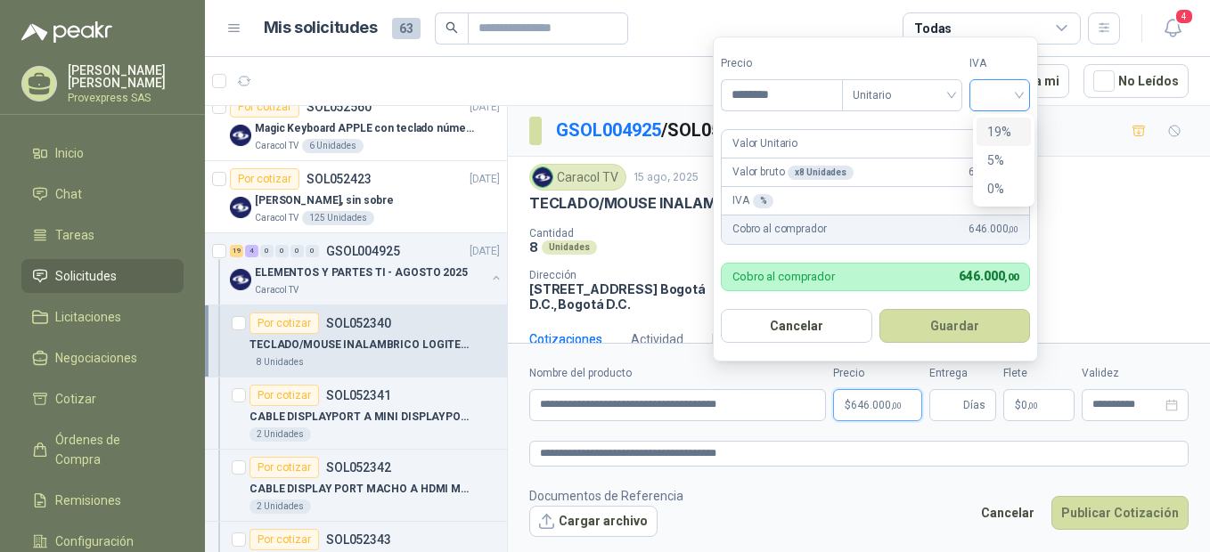
click at [1027, 94] on div at bounding box center [1000, 95] width 61 height 32
type input "********"
click at [960, 326] on button "Guardar" at bounding box center [955, 326] width 151 height 34
click at [1024, 98] on div at bounding box center [1000, 95] width 61 height 32
click at [1002, 123] on div "19%" at bounding box center [1003, 132] width 33 height 20
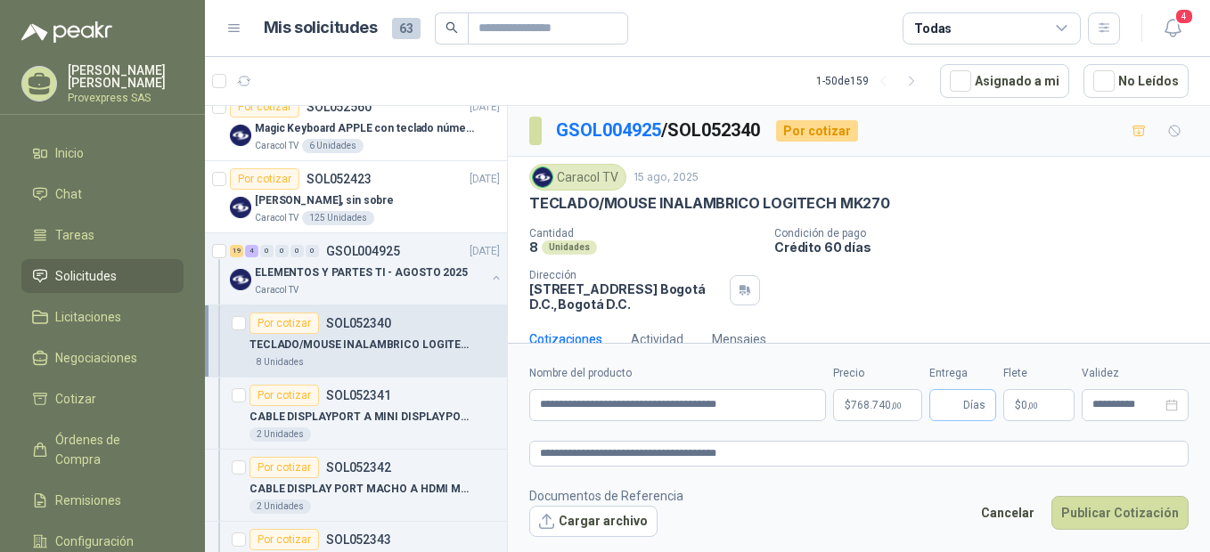
click at [971, 406] on span "Días" at bounding box center [974, 405] width 22 height 30
type input "*"
click at [558, 518] on button "Cargar archivo" at bounding box center [593, 522] width 128 height 32
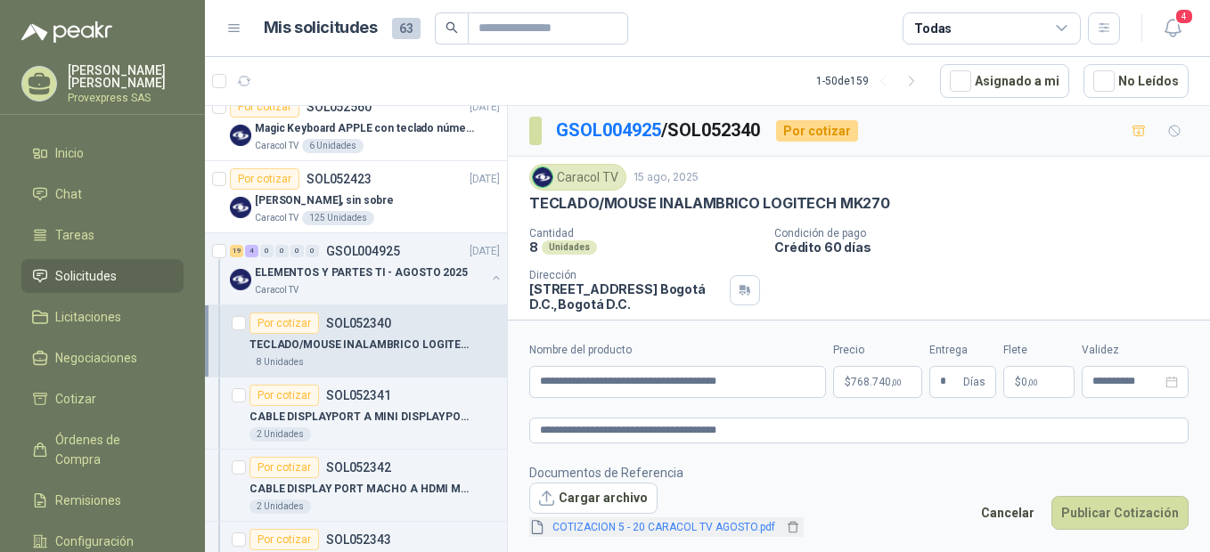
click at [582, 525] on link "COTIZACION 5 - 20 CARACOL TV AGOSTO.pdf" at bounding box center [663, 528] width 237 height 17
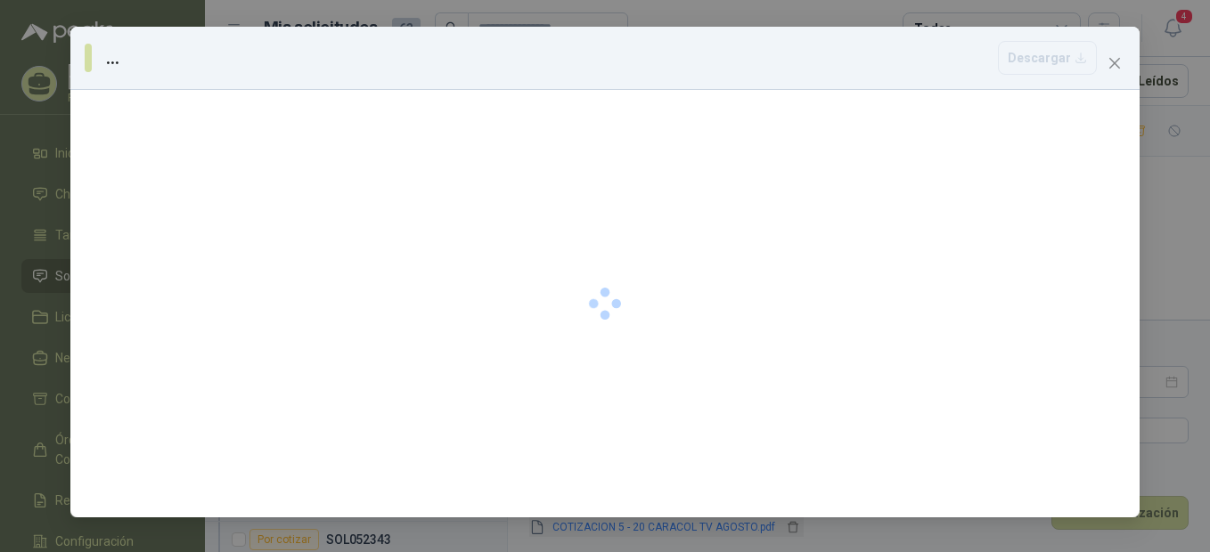
click at [582, 525] on div "... [GEOGRAPHIC_DATA]" at bounding box center [605, 276] width 1210 height 552
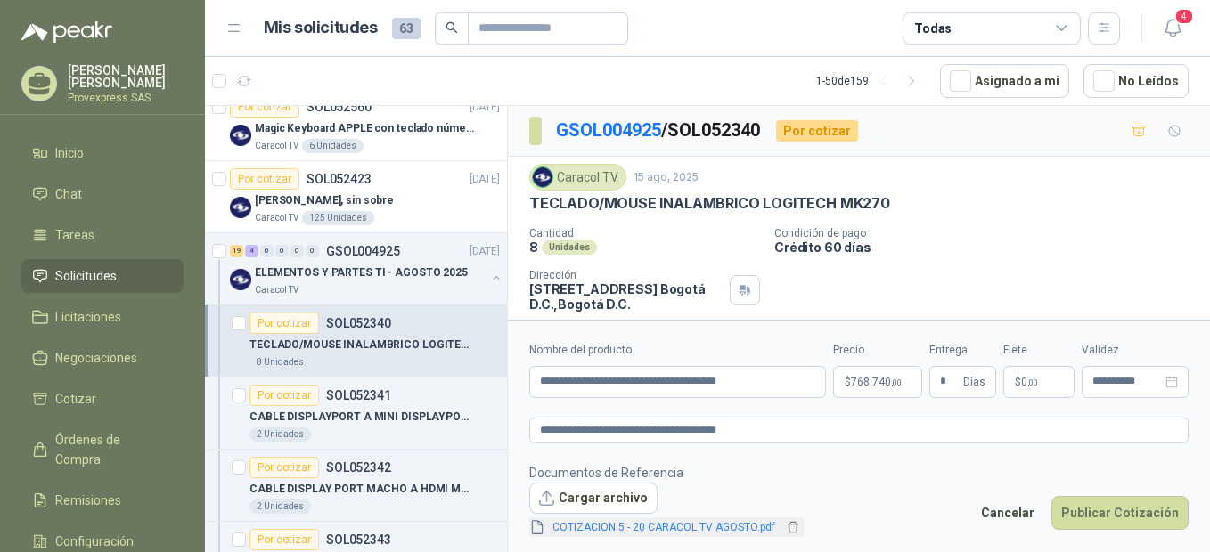
click at [582, 525] on link "COTIZACION 5 - 20 CARACOL TV AGOSTO.pdf" at bounding box center [663, 528] width 237 height 17
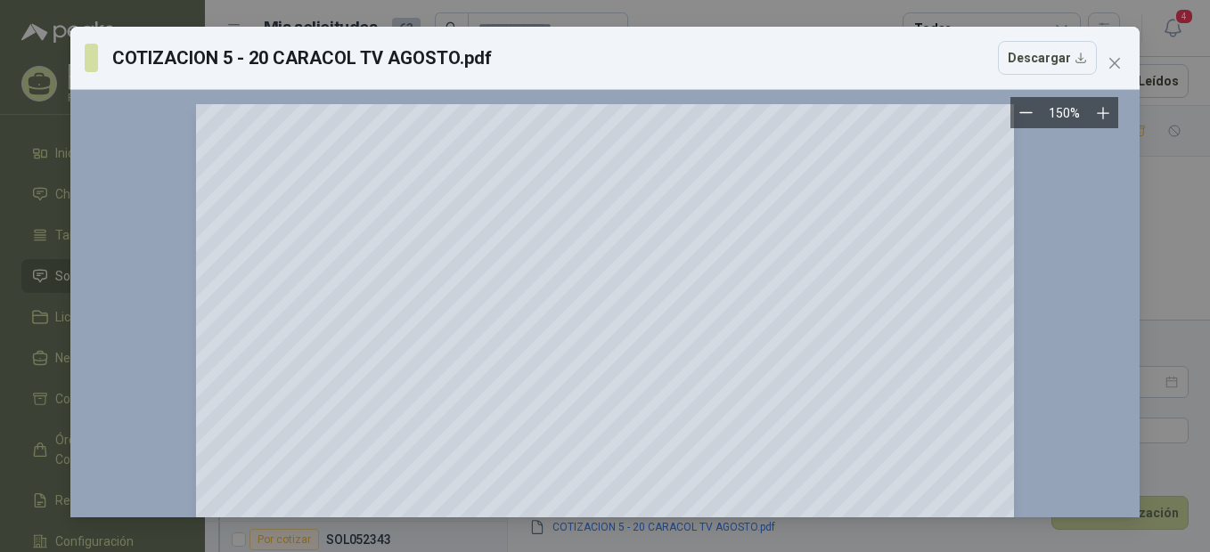
scroll to position [374, 0]
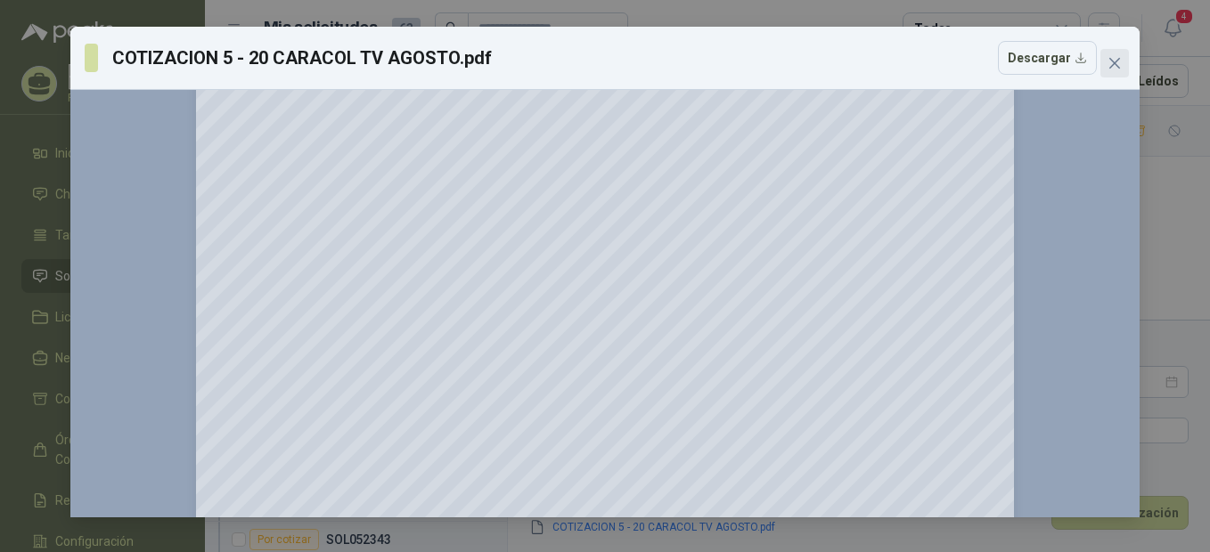
click at [1111, 61] on icon "close" at bounding box center [1115, 63] width 14 height 14
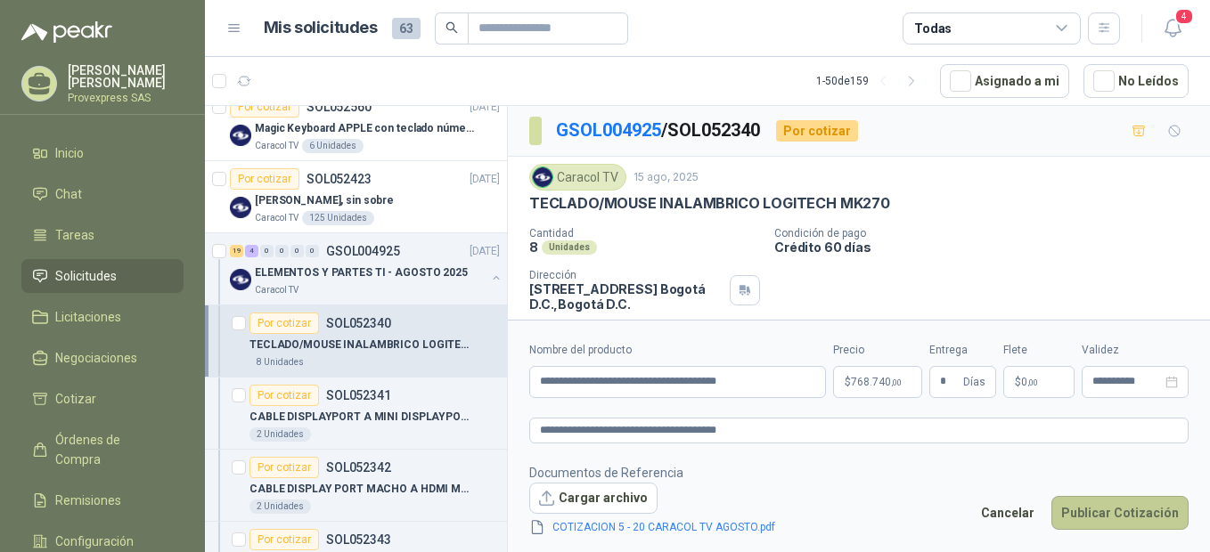
click at [1109, 507] on button "Publicar Cotización" at bounding box center [1119, 513] width 137 height 34
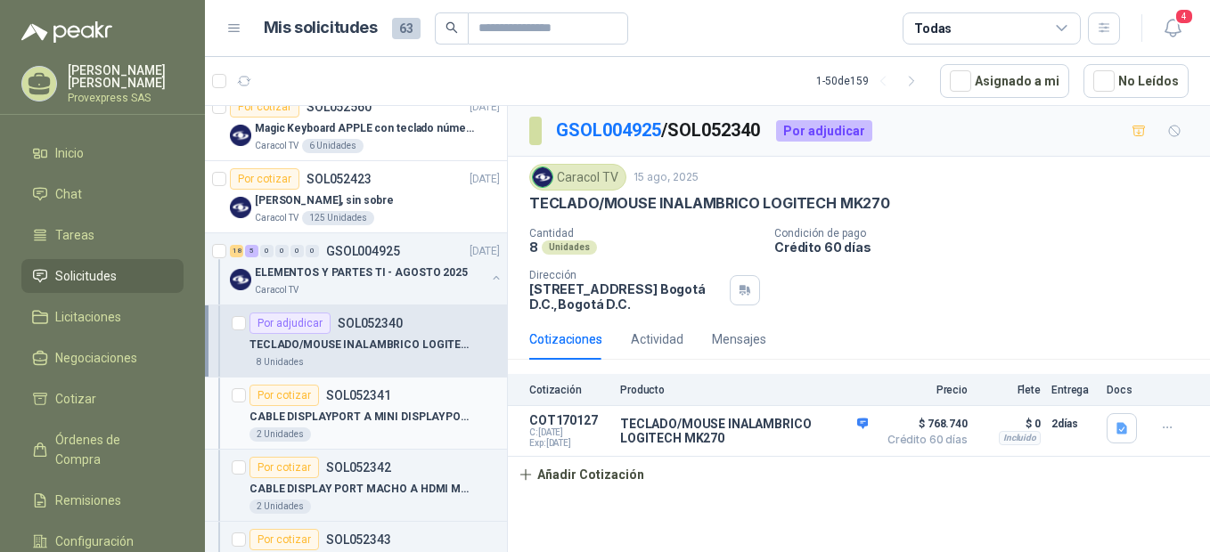
click at [274, 393] on div "Por cotizar" at bounding box center [285, 395] width 70 height 21
